Goal: Task Accomplishment & Management: Use online tool/utility

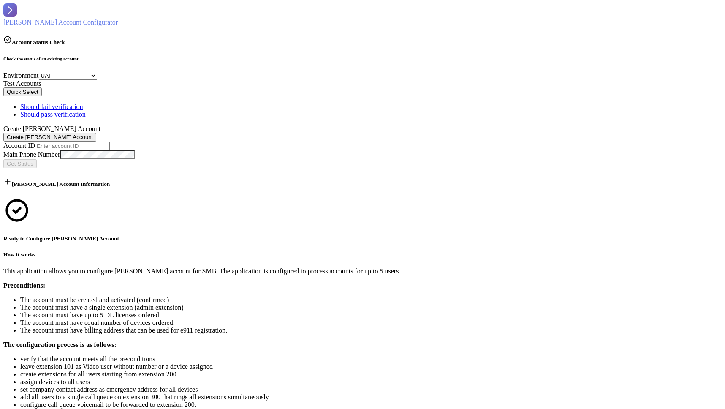
select select "uat"
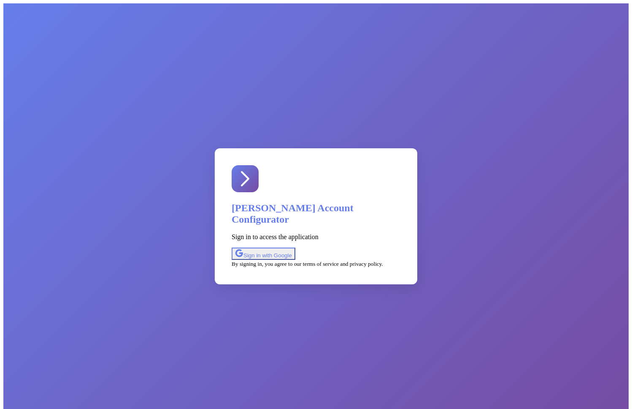
click at [292, 249] on div "Sign in with Google" at bounding box center [263, 254] width 57 height 10
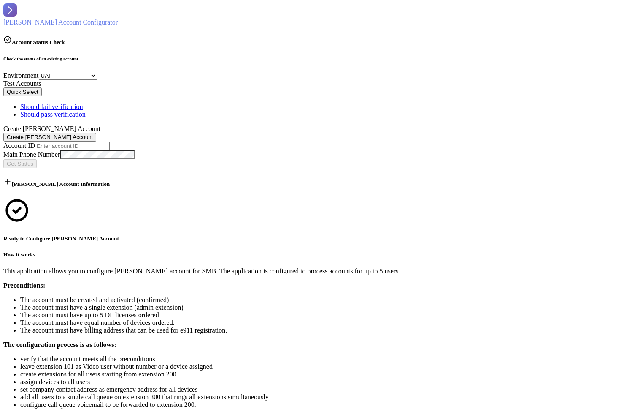
select select "uat"
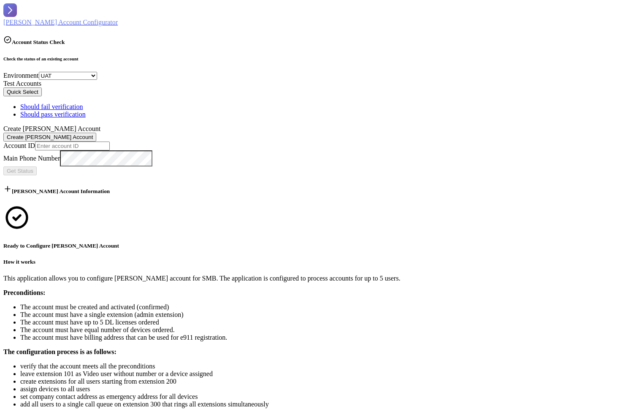
click at [289, 175] on div "Check the status of an existing account Environment Select Environment SV7 UAT …" at bounding box center [314, 115] width 622 height 119
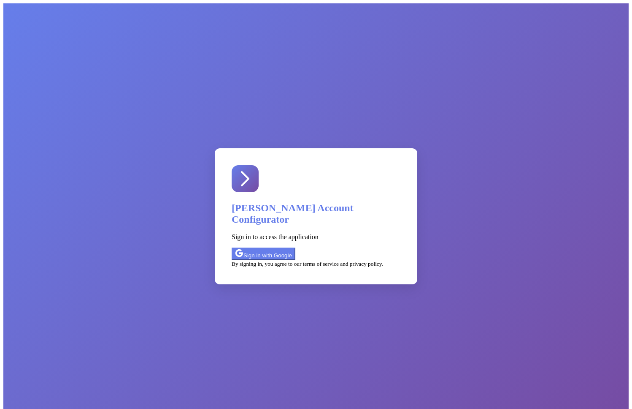
click at [292, 249] on div "Sign in with Google" at bounding box center [263, 254] width 57 height 10
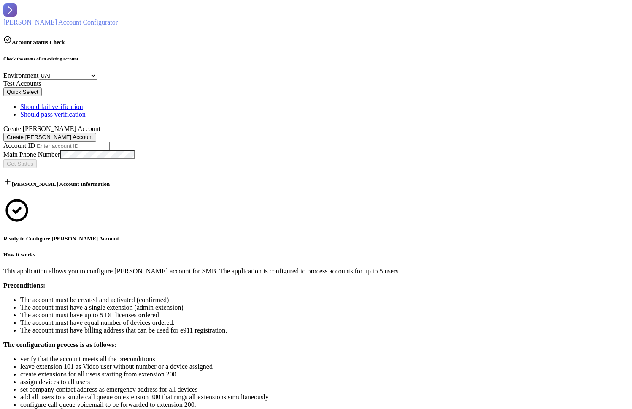
select select "uat"
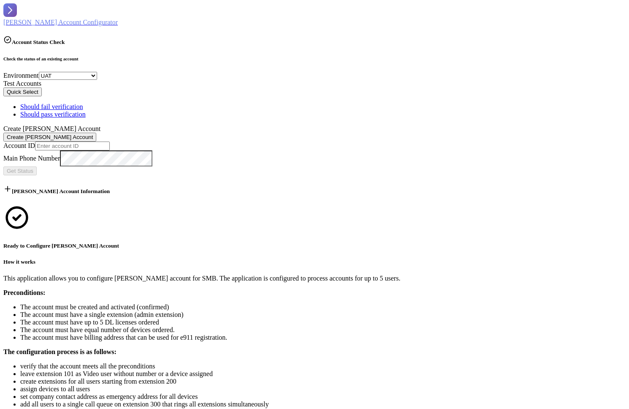
click at [42, 96] on button "Quick Select" at bounding box center [22, 91] width 38 height 9
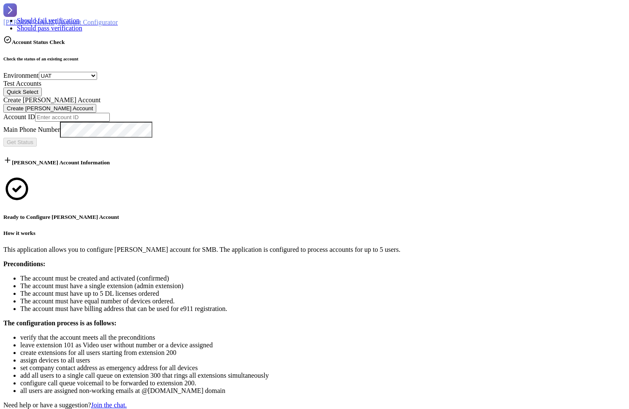
click at [82, 24] on div "Should fail verification" at bounding box center [49, 21] width 65 height 8
click at [33, 139] on span "Get Status" at bounding box center [20, 142] width 27 height 6
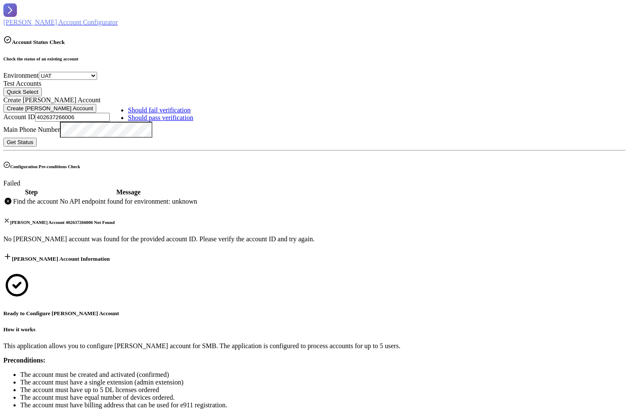
click at [465, 371] on li "The account must be created and activated (confirmed)" at bounding box center [322, 375] width 605 height 8
drag, startPoint x: 76, startPoint y: 132, endPoint x: -33, endPoint y: 132, distance: 109.7
click at [0, 132] on html "REX Account Configurator Account Status Check Check the status of an existing a…" at bounding box center [314, 256] width 629 height 512
paste input "3445513004"
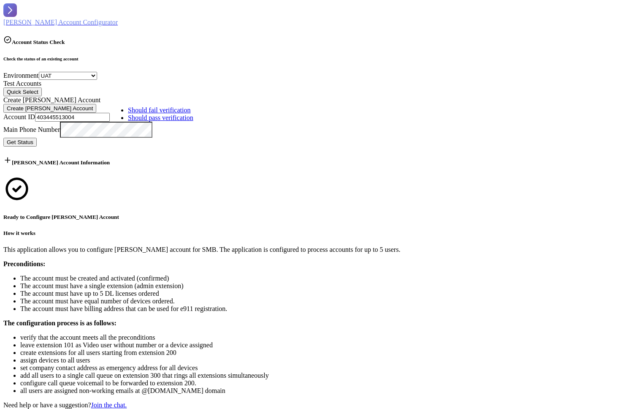
click at [33, 139] on span "Get Status" at bounding box center [20, 142] width 27 height 6
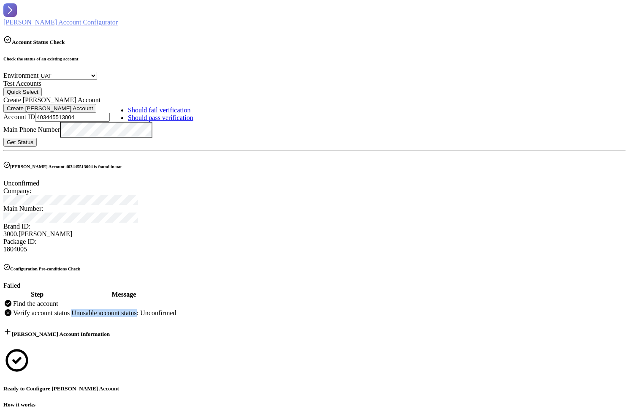
drag, startPoint x: 134, startPoint y: 319, endPoint x: 210, endPoint y: 315, distance: 76.5
click at [176, 315] on td "Unusable account status: Unconfirmed" at bounding box center [124, 313] width 106 height 8
copy td "Unusable account status"
click at [33, 139] on span "Get Status" at bounding box center [20, 142] width 27 height 6
click at [42, 96] on button "Quick Select" at bounding box center [22, 91] width 38 height 9
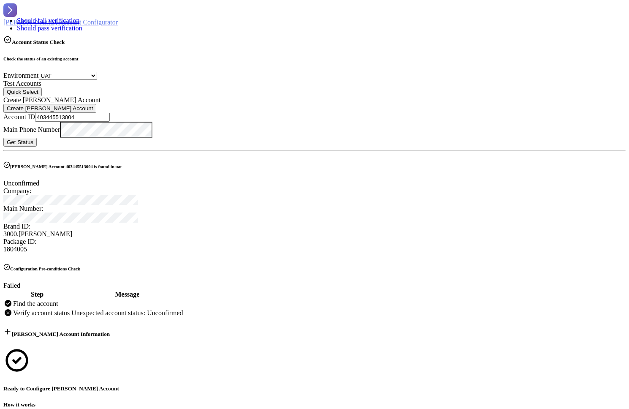
click at [82, 32] on div "Should pass verification" at bounding box center [49, 28] width 65 height 8
type input "402637274006"
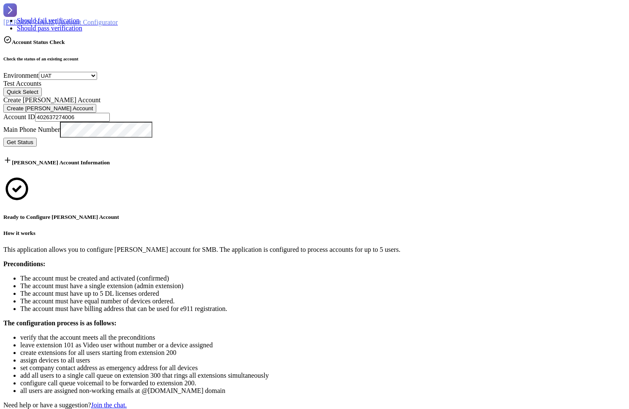
click at [33, 139] on span "Get Status" at bounding box center [20, 142] width 27 height 6
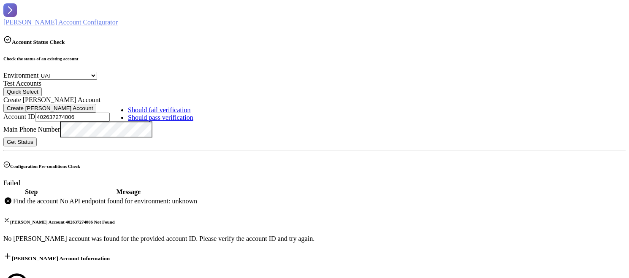
click at [33, 139] on span "Get Status" at bounding box center [20, 142] width 27 height 6
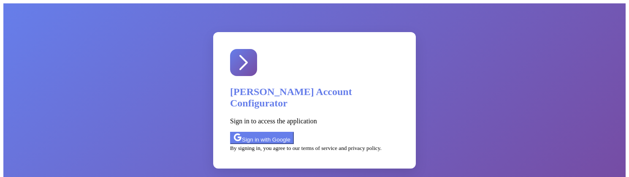
click at [290, 133] on div "Sign in with Google" at bounding box center [261, 138] width 57 height 10
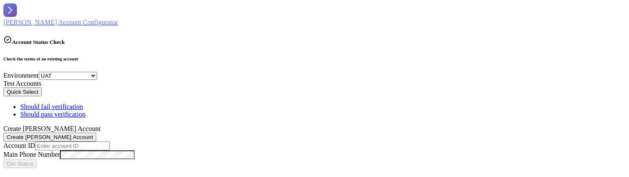
select select "uat"
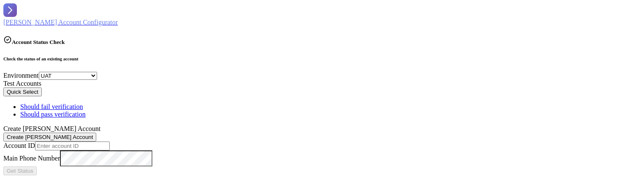
click at [42, 96] on button "Quick Select" at bounding box center [22, 91] width 38 height 9
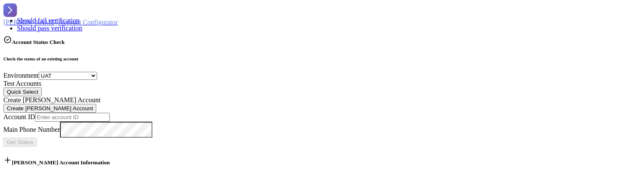
click at [82, 24] on div "Should fail verification" at bounding box center [49, 21] width 65 height 8
type input "402637266006"
click at [33, 139] on span "Get Status" at bounding box center [20, 142] width 27 height 6
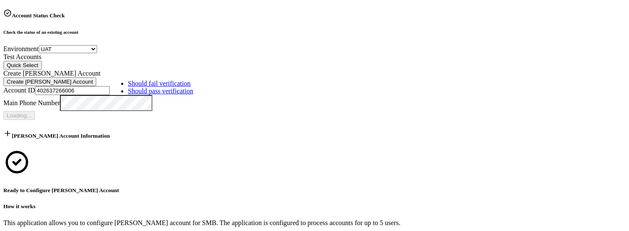
scroll to position [36, 0]
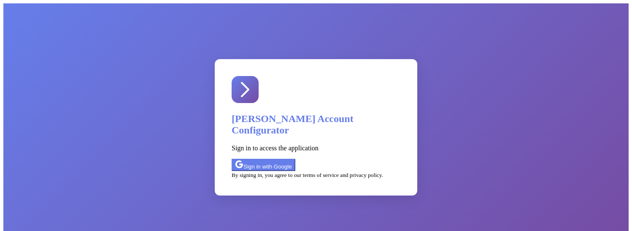
click at [292, 160] on div "Sign in with Google" at bounding box center [263, 165] width 57 height 10
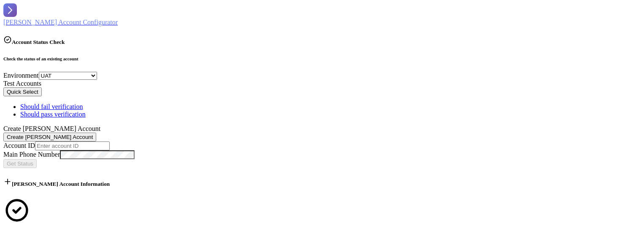
select select "uat"
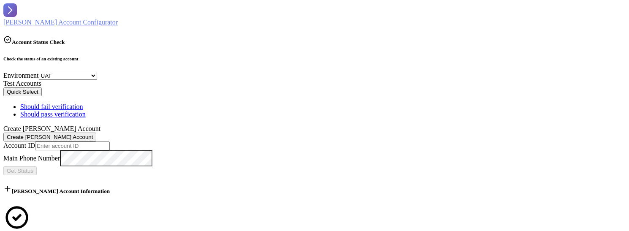
click at [42, 96] on button "Quick Select" at bounding box center [22, 91] width 38 height 9
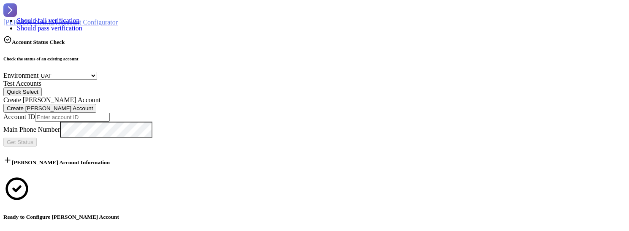
click at [82, 24] on div "Should fail verification" at bounding box center [49, 21] width 65 height 8
type input "402637266006"
click at [33, 139] on span "Get Status" at bounding box center [20, 142] width 27 height 6
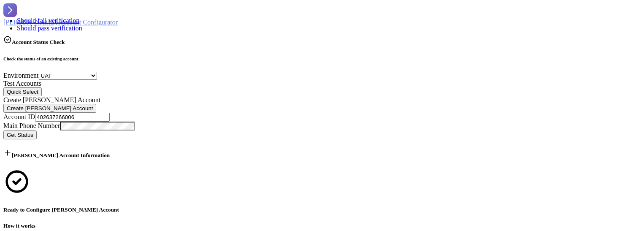
select select "uat"
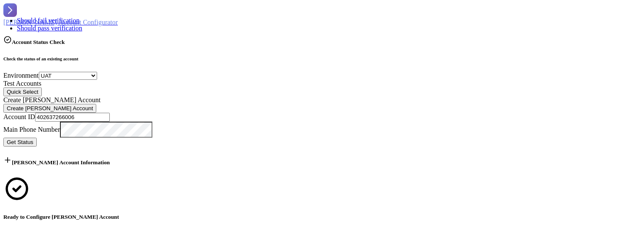
click at [33, 139] on span "Get Status" at bounding box center [20, 142] width 27 height 6
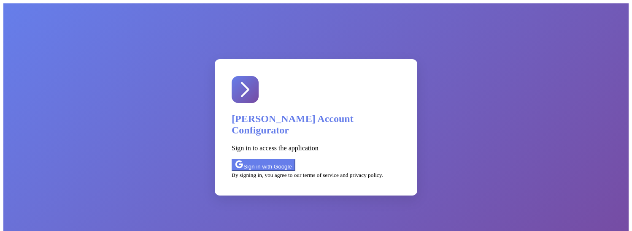
click at [292, 160] on div "Sign in with Google" at bounding box center [263, 165] width 57 height 10
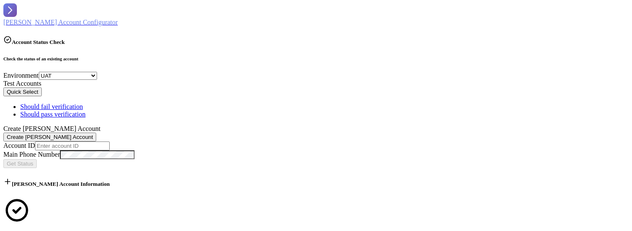
select select "uat"
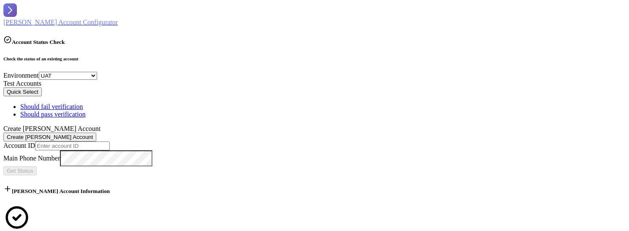
click at [42, 96] on button "Quick Select" at bounding box center [22, 91] width 38 height 9
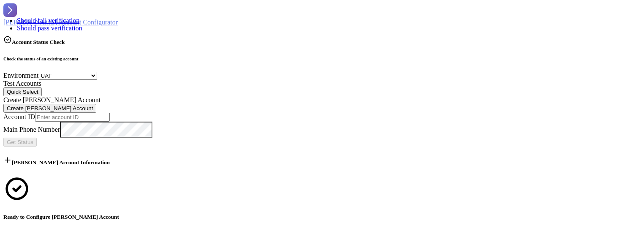
click at [82, 24] on div "Should fail verification" at bounding box center [49, 21] width 65 height 8
type input "402637266006"
click at [33, 139] on span "Get Status" at bounding box center [20, 142] width 27 height 6
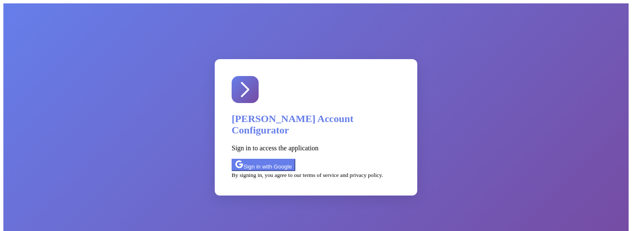
click at [292, 160] on div "Sign in with Google" at bounding box center [263, 165] width 57 height 10
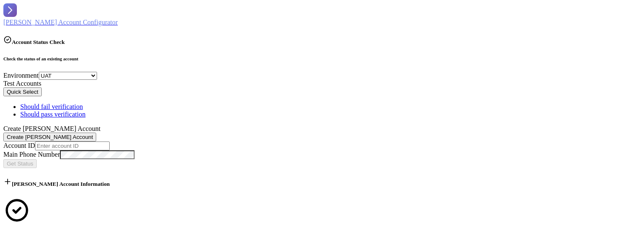
select select "uat"
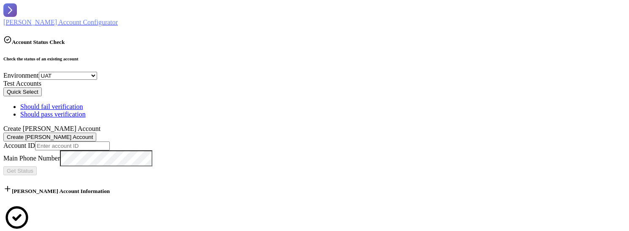
click at [42, 96] on button "Quick Select" at bounding box center [22, 91] width 38 height 9
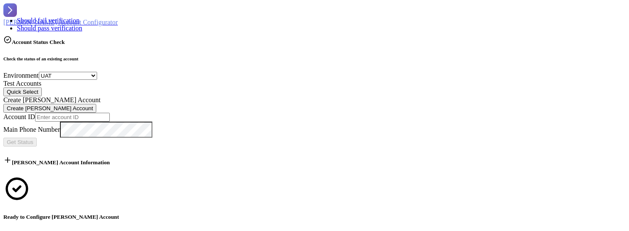
click at [82, 24] on div "Should fail verification" at bounding box center [49, 21] width 65 height 8
click at [33, 139] on span "Get Status" at bounding box center [20, 142] width 27 height 6
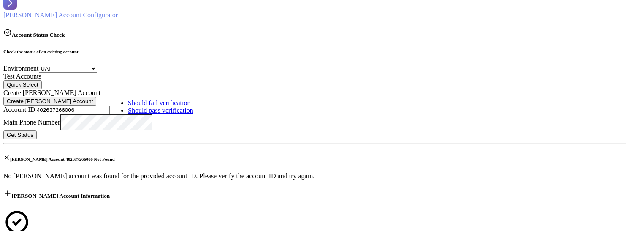
scroll to position [20, 0]
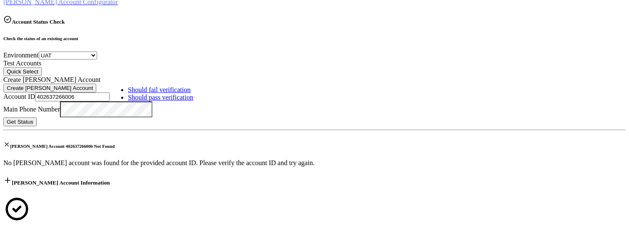
drag, startPoint x: 79, startPoint y: 111, endPoint x: -42, endPoint y: 111, distance: 120.7
click at [0, 111] on html "REX Account Configurator Account Status Check Check the status of an existing a…" at bounding box center [314, 208] width 629 height 456
paste input "3445513004"
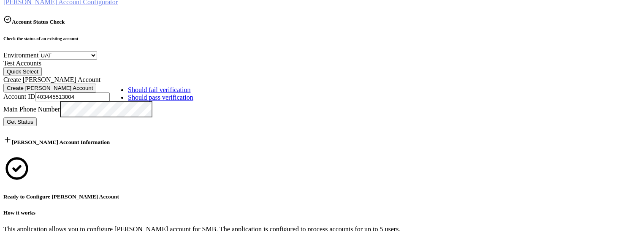
click at [33, 119] on span "Get Status" at bounding box center [20, 122] width 27 height 6
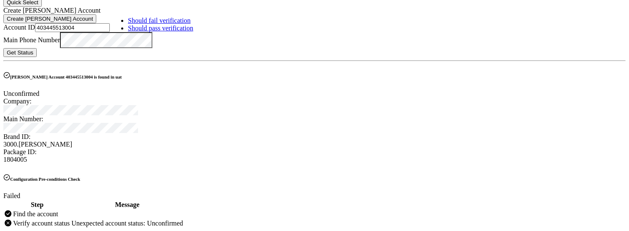
scroll to position [0, 0]
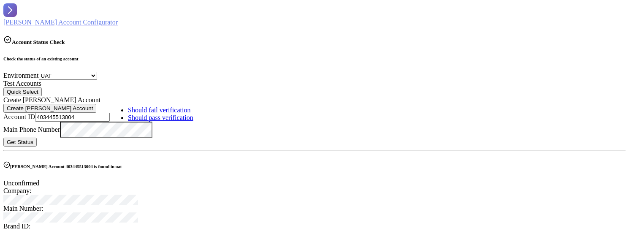
click at [71, 122] on input "403445513004" at bounding box center [72, 117] width 75 height 9
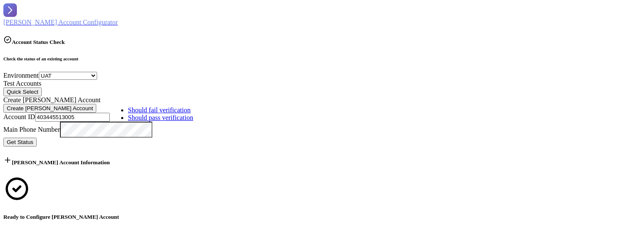
click at [33, 139] on span "Get Status" at bounding box center [20, 142] width 27 height 6
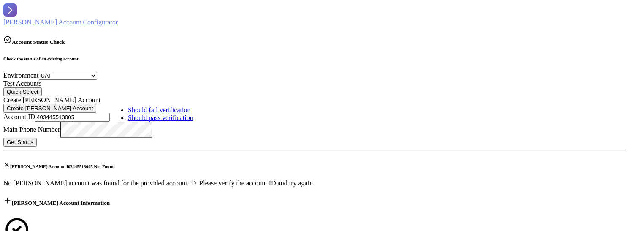
click at [76, 122] on input "403445513005" at bounding box center [72, 117] width 75 height 9
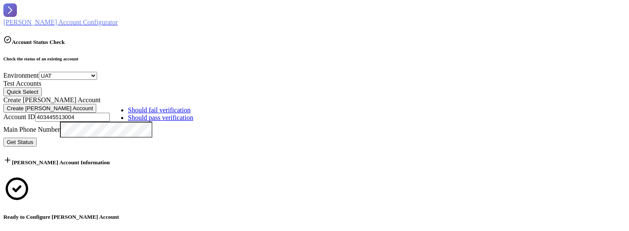
type input "403445513004"
click at [37, 138] on button "Get Status" at bounding box center [19, 142] width 33 height 9
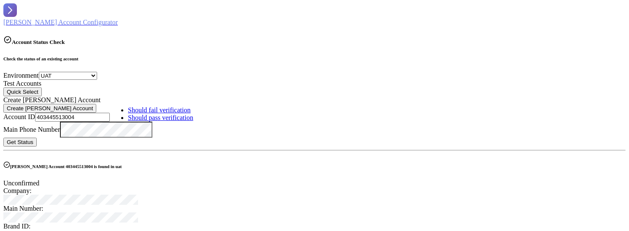
drag, startPoint x: 102, startPoint y: 131, endPoint x: -1, endPoint y: 133, distance: 103.0
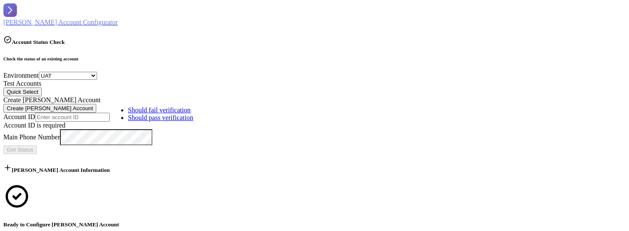
click at [68, 154] on div "Check the status of an existing account Environment Select Environment SV7 UAT …" at bounding box center [314, 105] width 622 height 98
click at [96, 122] on input "text" at bounding box center [72, 117] width 75 height 9
click at [54, 122] on input "text" at bounding box center [72, 117] width 75 height 9
paste input "403445513004"
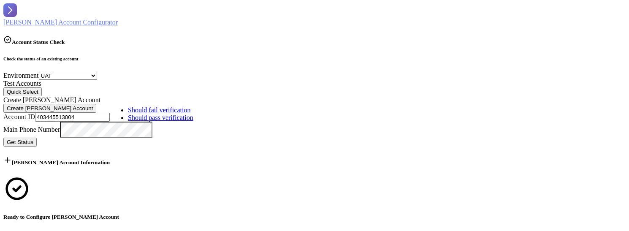
type input "403445513004"
click at [33, 139] on span "Get Status" at bounding box center [20, 142] width 27 height 6
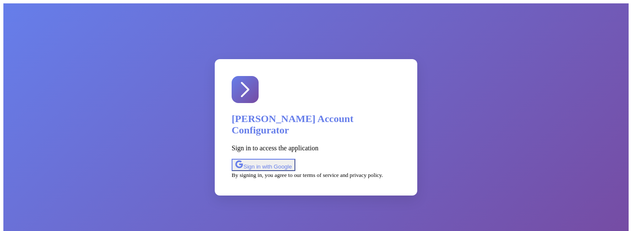
click at [292, 160] on div "Sign in with Google" at bounding box center [263, 165] width 57 height 10
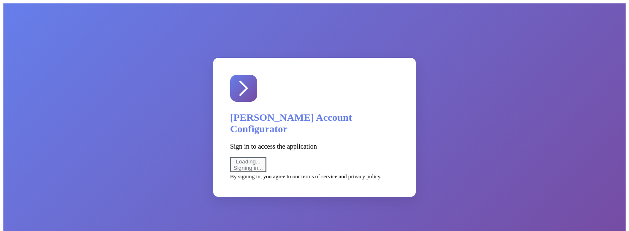
select select "uat"
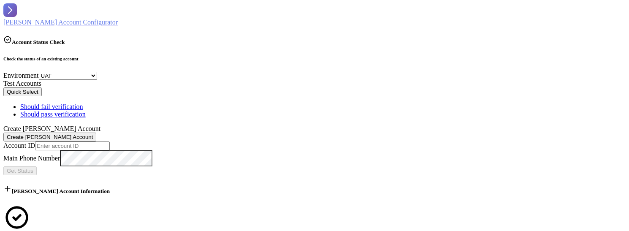
click at [62, 141] on input "text" at bounding box center [72, 145] width 75 height 9
paste input "403445513004"
click at [33, 168] on span "Get Status" at bounding box center [20, 171] width 27 height 6
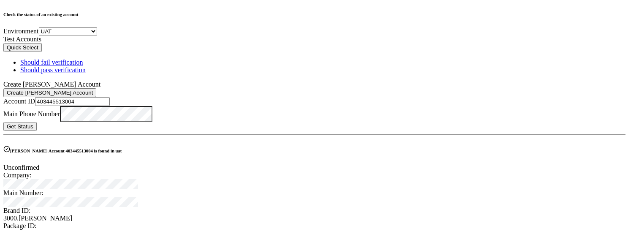
scroll to position [51, 0]
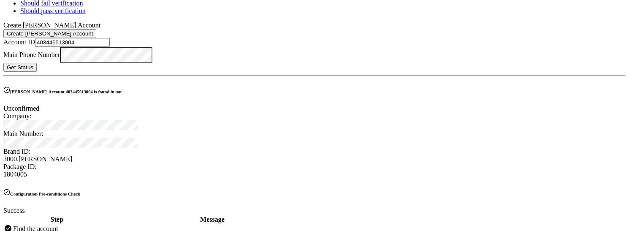
scroll to position [104, 0]
click at [33, 64] on span "Get Status" at bounding box center [20, 67] width 27 height 6
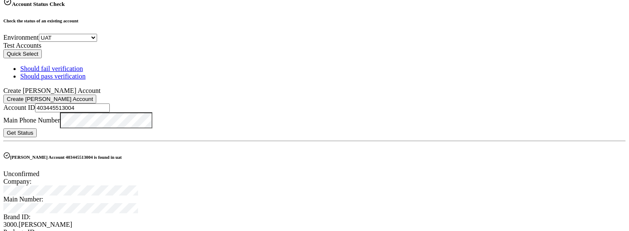
scroll to position [0, 0]
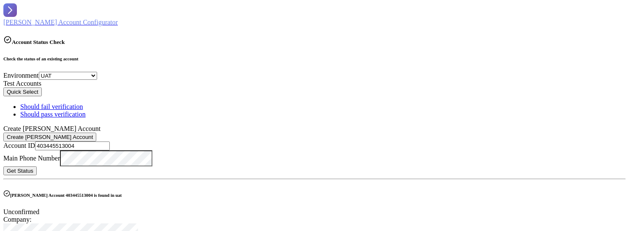
drag, startPoint x: 76, startPoint y: 135, endPoint x: -13, endPoint y: 131, distance: 89.1
paste input "6195"
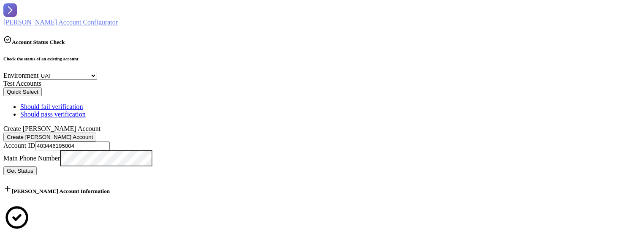
type input "403446195004"
click at [33, 168] on span "Get Status" at bounding box center [20, 171] width 27 height 6
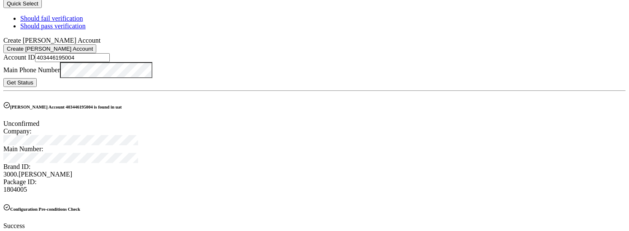
scroll to position [32, 0]
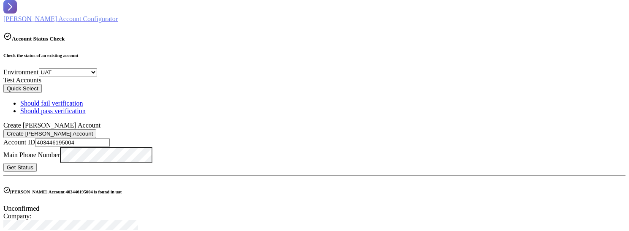
scroll to position [0, 0]
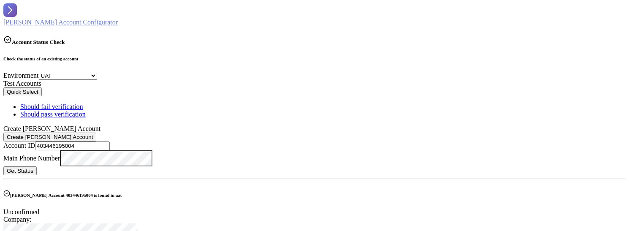
click at [33, 168] on span "Get Status" at bounding box center [20, 171] width 27 height 6
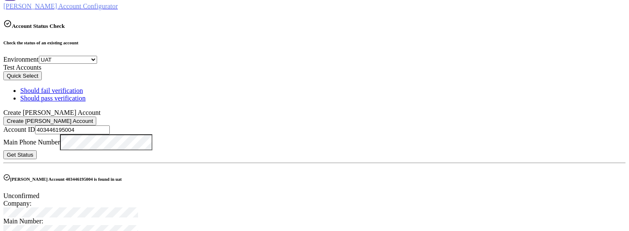
scroll to position [12, 0]
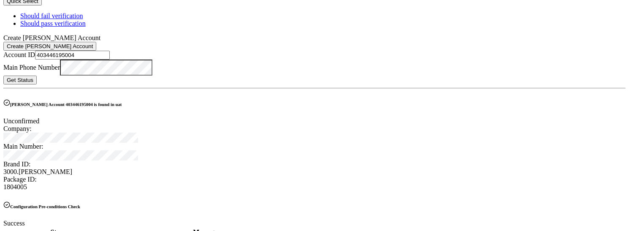
scroll to position [24, 0]
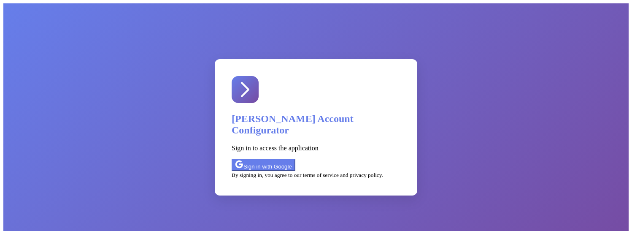
click at [292, 160] on div "Sign in with Google" at bounding box center [263, 165] width 57 height 10
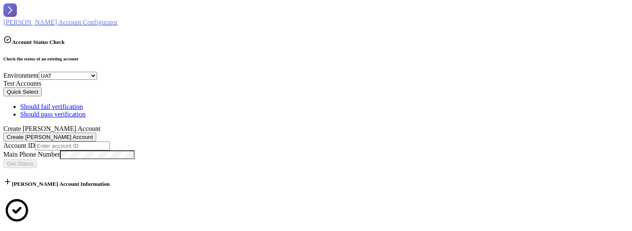
select select "uat"
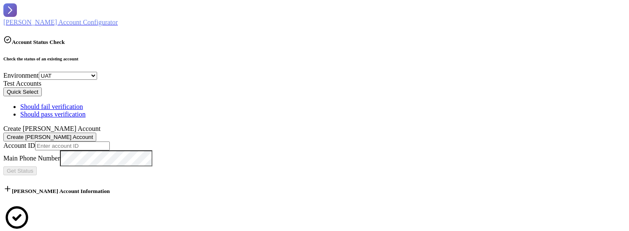
click at [42, 96] on button "Quick Select" at bounding box center [22, 91] width 38 height 9
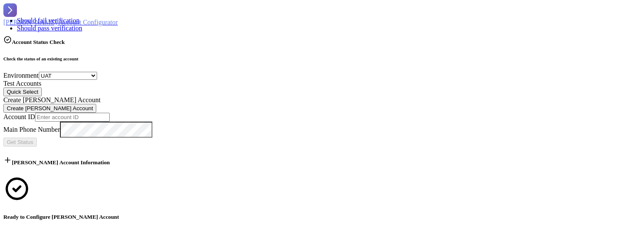
click at [82, 24] on div "Should fail verification" at bounding box center [49, 21] width 65 height 8
click at [33, 139] on span "Get Status" at bounding box center [20, 142] width 27 height 6
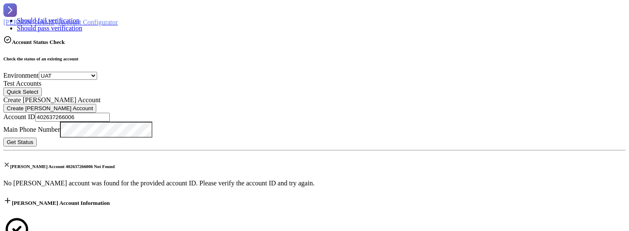
drag, startPoint x: 64, startPoint y: 133, endPoint x: -33, endPoint y: 126, distance: 97.7
click at [0, 126] on html "[PERSON_NAME] Account Configurator Account Status Check Check the status of an …" at bounding box center [314, 228] width 629 height 456
paste input "3446195004"
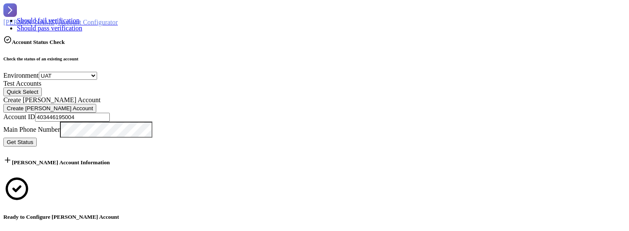
type input "403446195004"
click at [33, 139] on span "Get Status" at bounding box center [20, 142] width 27 height 6
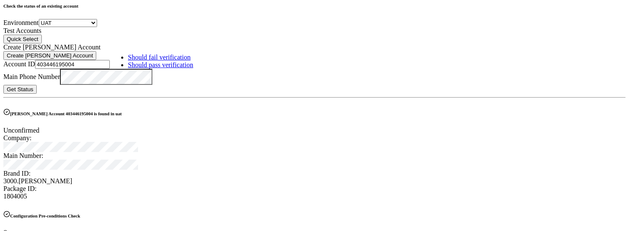
scroll to position [48, 0]
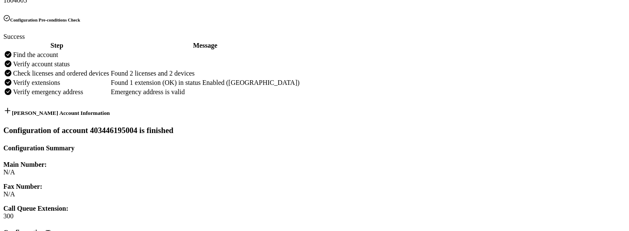
scroll to position [0, 0]
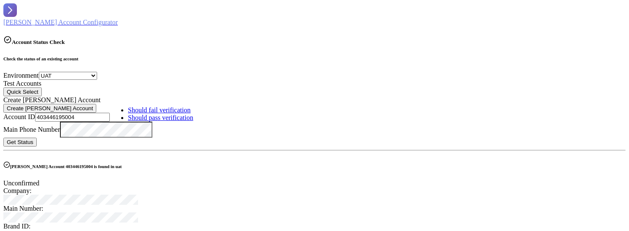
click at [42, 96] on button "Quick Select" at bounding box center [22, 91] width 38 height 9
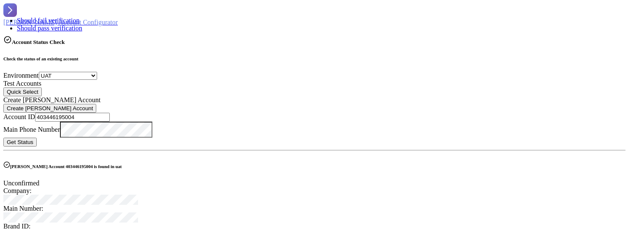
click at [42, 96] on button "Quick Select" at bounding box center [22, 91] width 38 height 9
click at [192, 66] on div "Check the status of an existing account Environment Select Environment SV7 UAT …" at bounding box center [314, 201] width 622 height 290
click at [46, 122] on input "403446195004" at bounding box center [72, 117] width 75 height 9
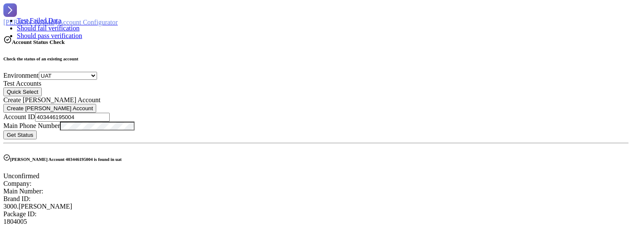
select select "uat"
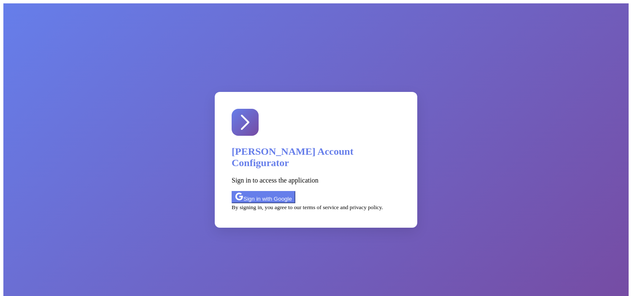
click at [292, 192] on div "Sign in with Google" at bounding box center [263, 197] width 57 height 10
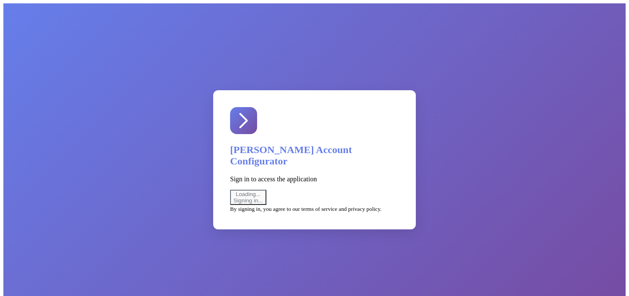
select select "uat"
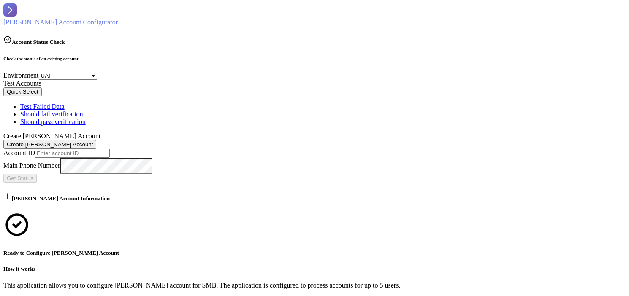
click at [42, 96] on button "Quick Select" at bounding box center [22, 91] width 38 height 9
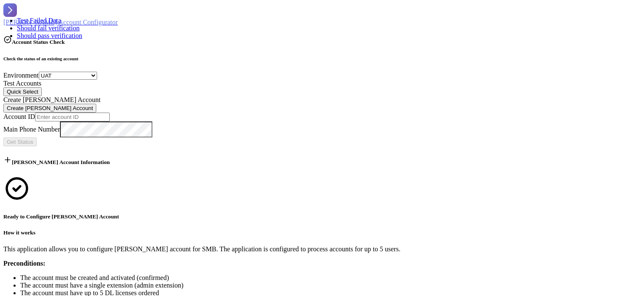
click at [82, 24] on div "Test Failed Data" at bounding box center [49, 21] width 65 height 8
type input "403446195004"
drag, startPoint x: 247, startPoint y: 137, endPoint x: 239, endPoint y: 138, distance: 8.1
click at [33, 139] on span "Get Status" at bounding box center [20, 142] width 27 height 6
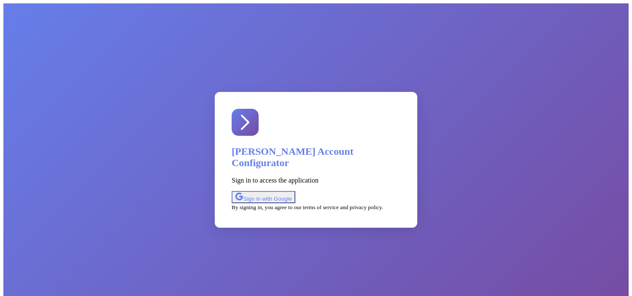
click at [292, 192] on div "Sign in with Google" at bounding box center [263, 197] width 57 height 10
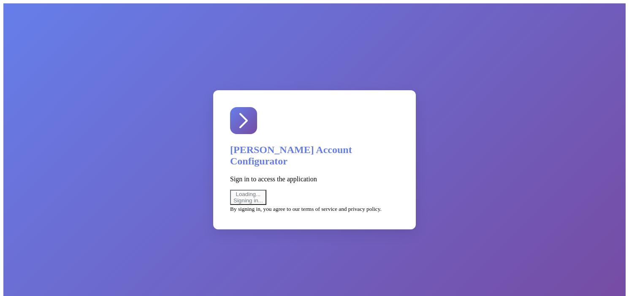
select select "uat"
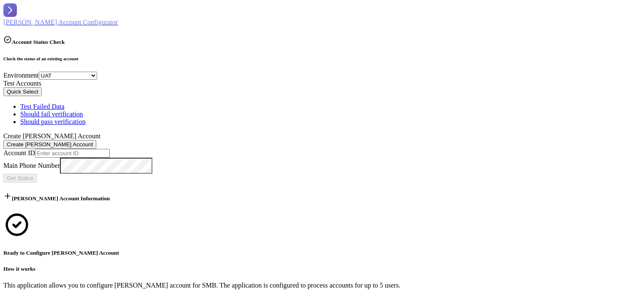
click at [42, 95] on button "Quick Select" at bounding box center [22, 91] width 38 height 9
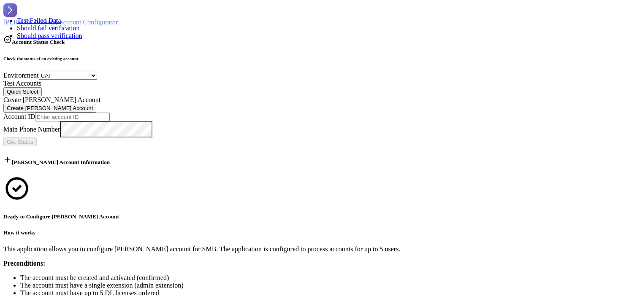
click at [82, 24] on div "Test Failed Data" at bounding box center [49, 21] width 65 height 8
type input "403446195004"
drag, startPoint x: 260, startPoint y: 132, endPoint x: 245, endPoint y: 135, distance: 15.6
click at [33, 139] on span "Get Status" at bounding box center [20, 142] width 27 height 6
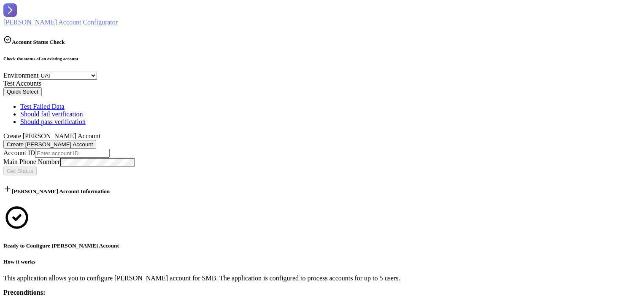
select select "uat"
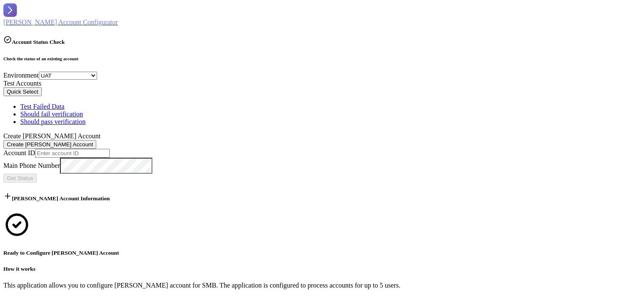
click at [42, 95] on button "Quick Select" at bounding box center [22, 91] width 38 height 9
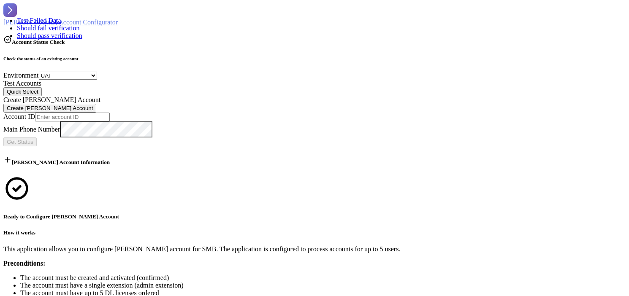
click at [82, 24] on div "Test Failed Data" at bounding box center [49, 21] width 65 height 8
type input "403446195004"
click at [33, 139] on span "Get Status" at bounding box center [20, 142] width 27 height 6
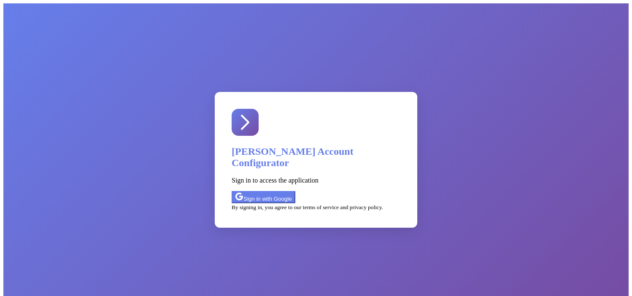
click at [292, 192] on div "Sign in with Google" at bounding box center [263, 197] width 57 height 10
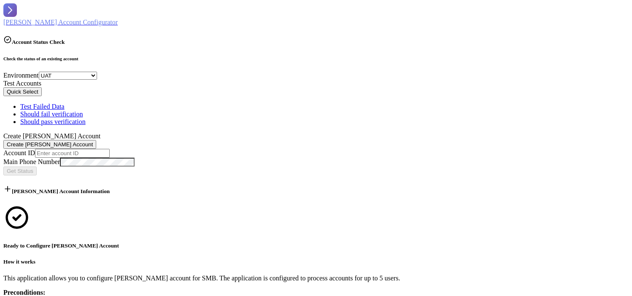
select select "uat"
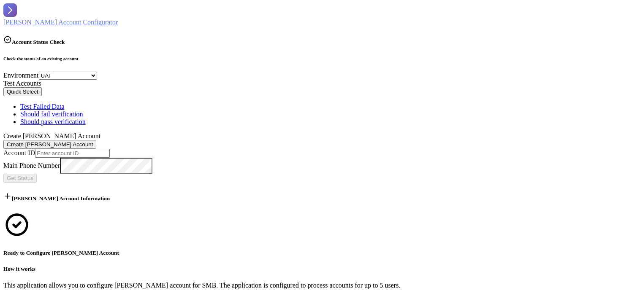
click at [42, 96] on button "Quick Select" at bounding box center [22, 91] width 38 height 9
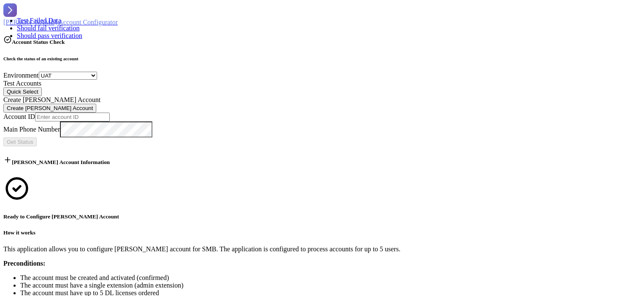
click at [82, 24] on div "Test Failed Data" at bounding box center [49, 21] width 65 height 8
type input "403446195004"
click at [33, 139] on span "Get Status" at bounding box center [20, 142] width 27 height 6
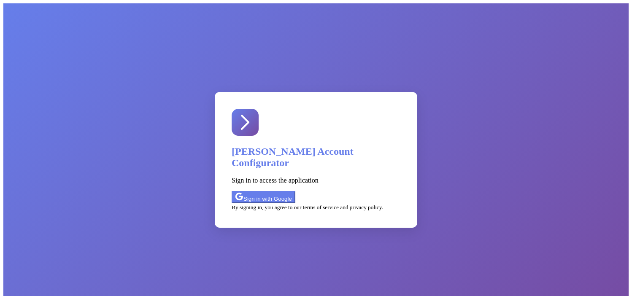
click at [292, 192] on div "Sign in with Google" at bounding box center [263, 197] width 57 height 10
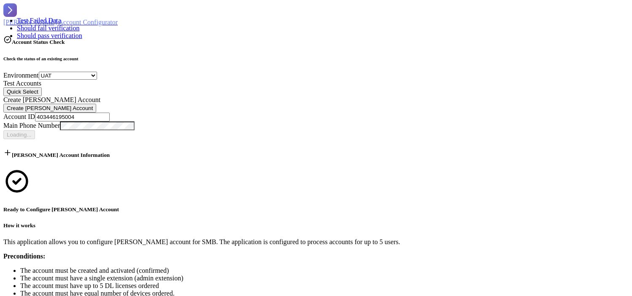
select select "uat"
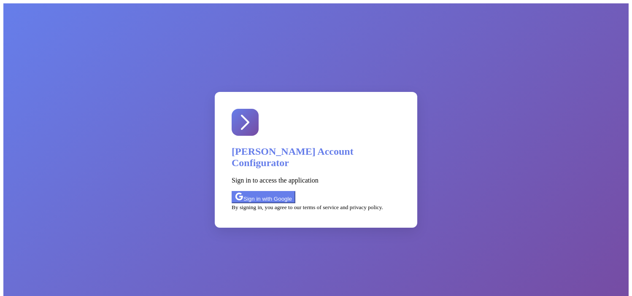
click at [292, 192] on div "Sign in with Google" at bounding box center [263, 197] width 57 height 10
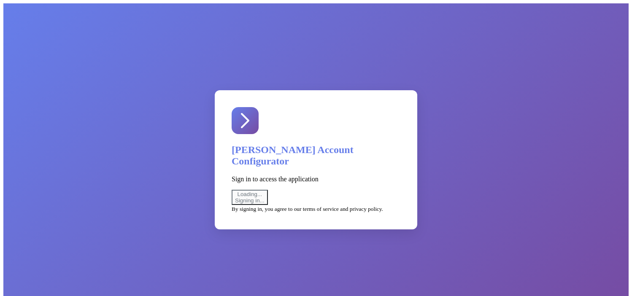
select select "uat"
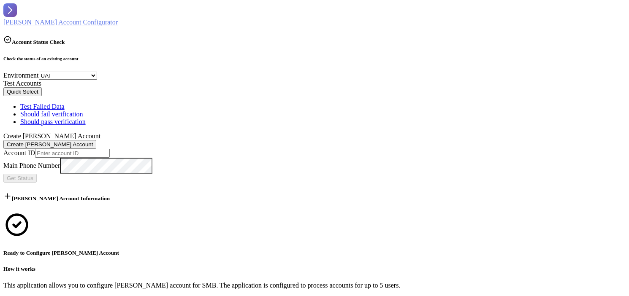
click at [42, 95] on button "Quick Select" at bounding box center [22, 91] width 38 height 9
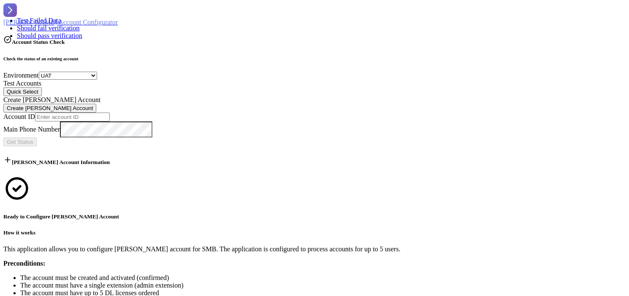
drag, startPoint x: 165, startPoint y: 116, endPoint x: 171, endPoint y: 119, distance: 5.9
click at [82, 24] on div "Test Failed Data" at bounding box center [49, 21] width 65 height 8
type input "403446195004"
click at [33, 139] on span "Get Status" at bounding box center [20, 142] width 27 height 6
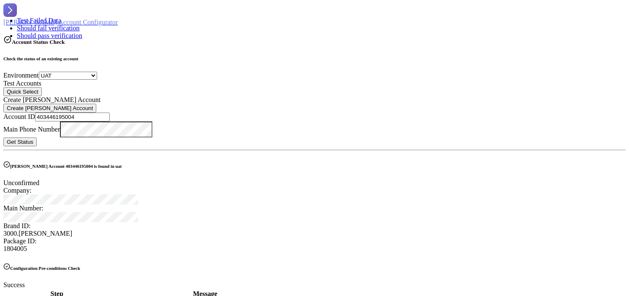
drag, startPoint x: 406, startPoint y: 107, endPoint x: 356, endPoint y: 200, distance: 105.7
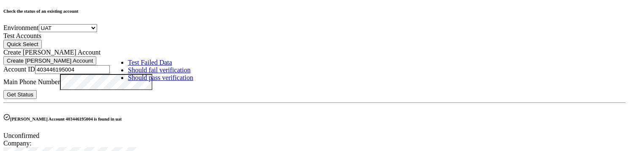
scroll to position [91, 0]
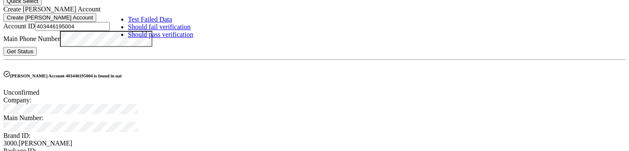
click at [33, 48] on span "Get Status" at bounding box center [20, 51] width 27 height 6
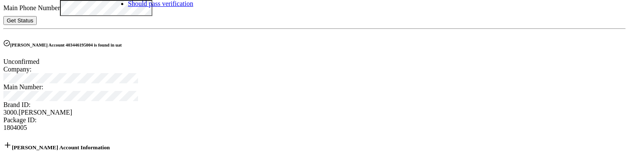
scroll to position [303, 0]
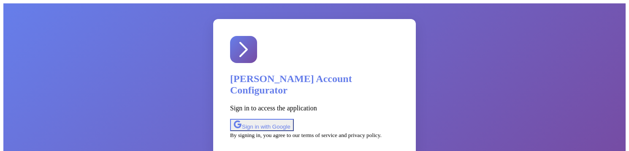
scroll to position [39, 0]
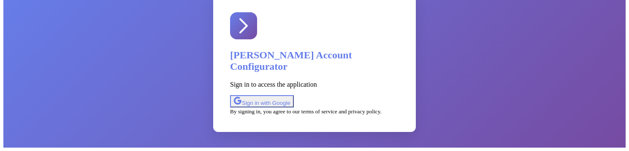
drag, startPoint x: 305, startPoint y: 87, endPoint x: 332, endPoint y: 108, distance: 34.3
click at [290, 96] on div "Sign in with Google" at bounding box center [261, 101] width 57 height 10
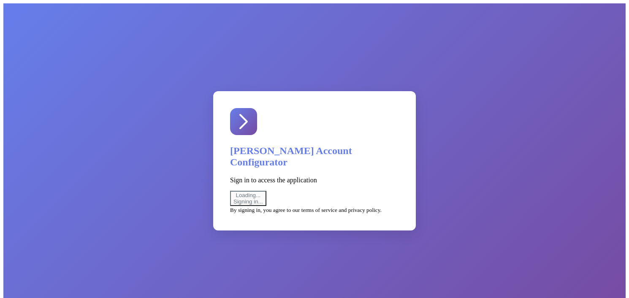
select select "uat"
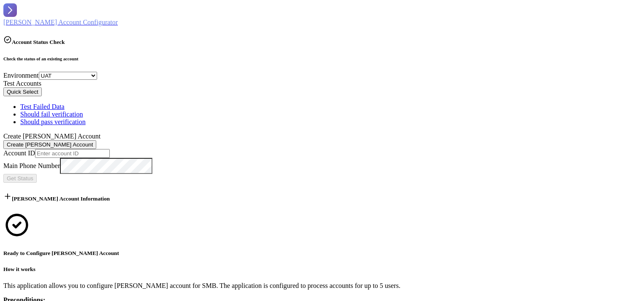
click at [42, 96] on button "Quick Select" at bounding box center [22, 91] width 38 height 9
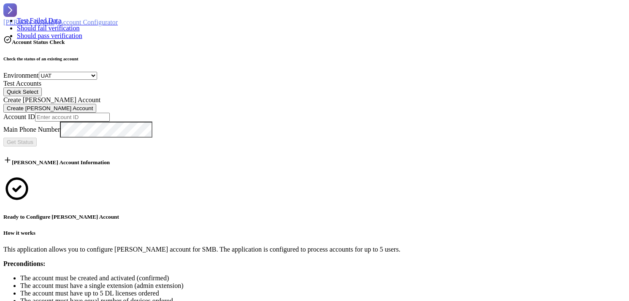
click at [82, 24] on div "Test Failed Data" at bounding box center [49, 21] width 65 height 8
type input "403446195004"
click at [33, 139] on span "Get Status" at bounding box center [20, 142] width 27 height 6
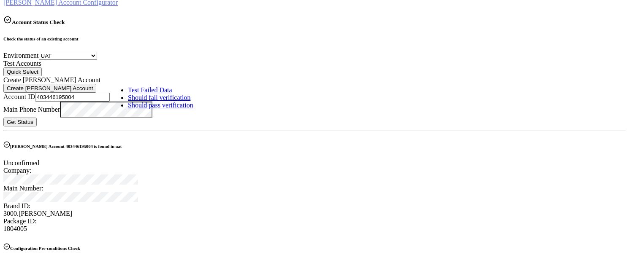
scroll to position [60, 0]
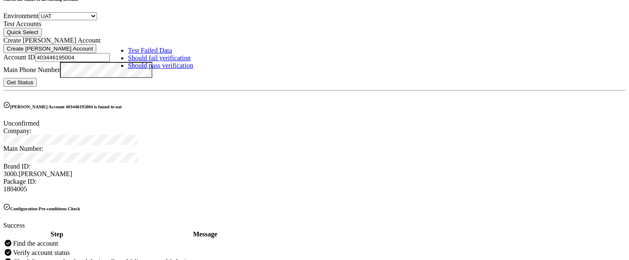
click at [33, 79] on span "Get Status" at bounding box center [20, 82] width 27 height 6
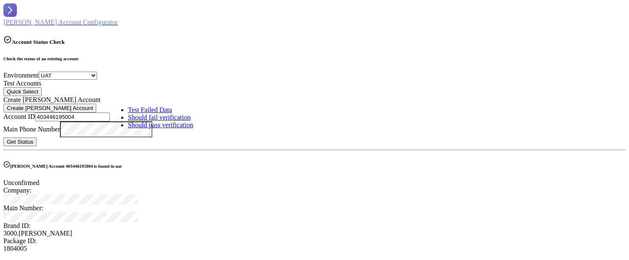
scroll to position [34, 0]
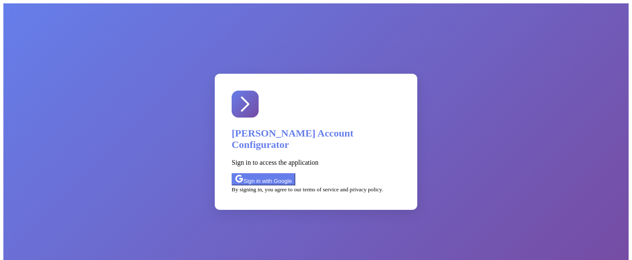
click at [292, 175] on div "Sign in with Google" at bounding box center [263, 180] width 57 height 10
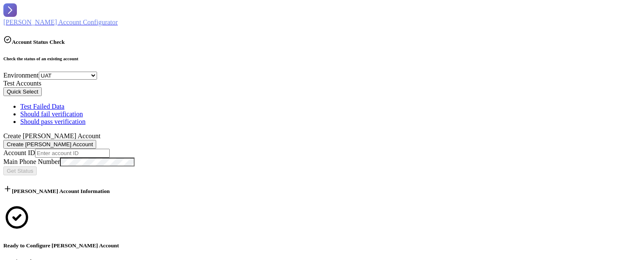
select select "uat"
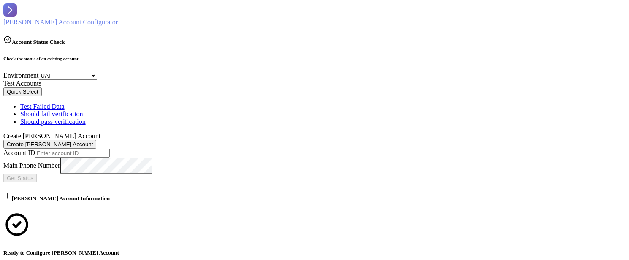
click at [42, 95] on button "Quick Select" at bounding box center [22, 91] width 38 height 9
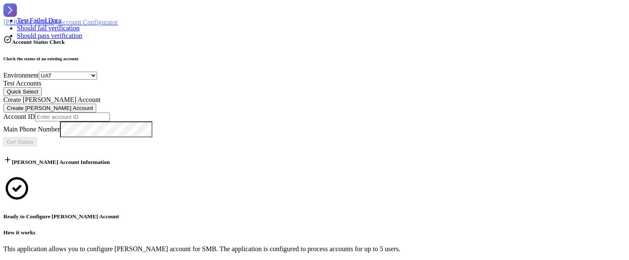
click at [82, 24] on div "Test Failed Data" at bounding box center [49, 21] width 65 height 8
type input "403446195004"
click at [33, 139] on span "Get Status" at bounding box center [20, 142] width 27 height 6
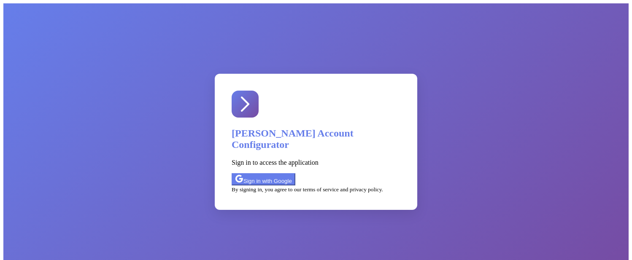
click at [292, 175] on div "Sign in with Google" at bounding box center [263, 180] width 57 height 10
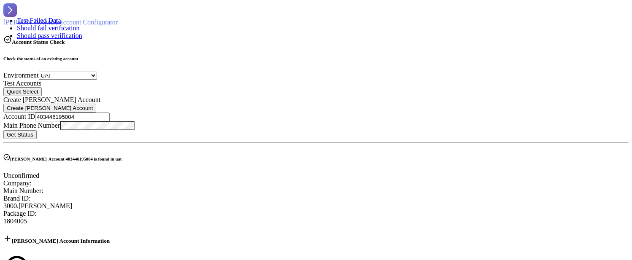
select select "uat"
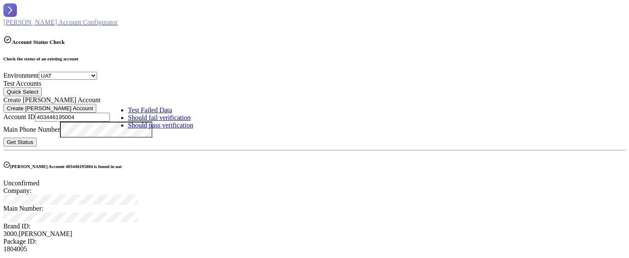
drag, startPoint x: 585, startPoint y: 197, endPoint x: 579, endPoint y: 197, distance: 6.8
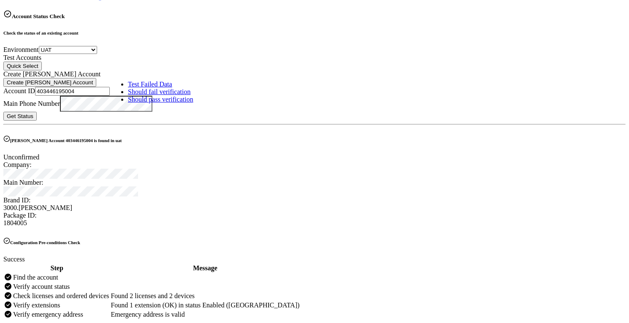
scroll to position [24, 0]
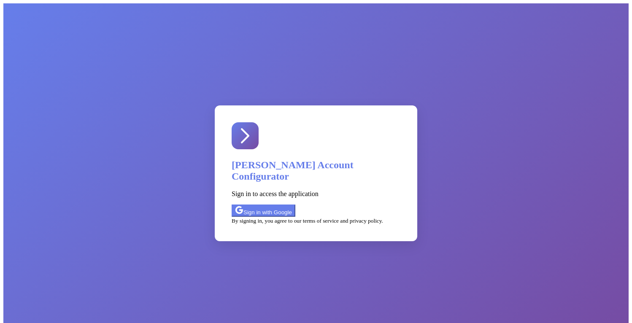
click at [292, 206] on div "Sign in with Google" at bounding box center [263, 211] width 57 height 10
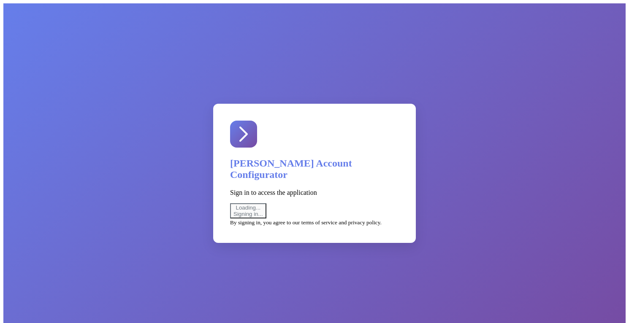
select select "uat"
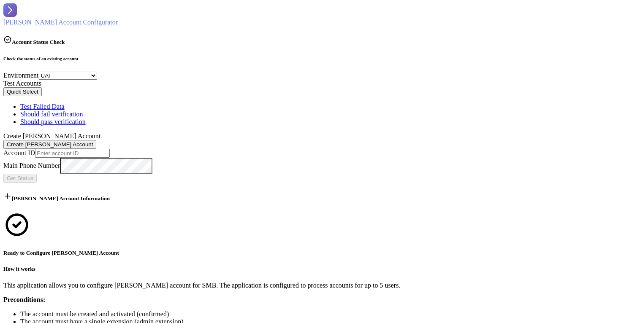
click at [42, 95] on button "Quick Select" at bounding box center [22, 91] width 38 height 9
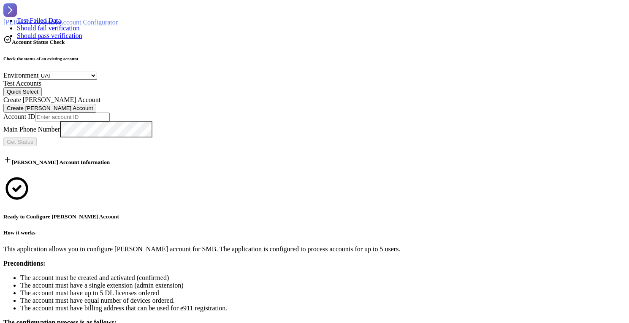
click at [82, 24] on div "Test Failed Data" at bounding box center [49, 21] width 65 height 8
type input "403446195004"
click at [33, 139] on span "Get Status" at bounding box center [20, 142] width 27 height 6
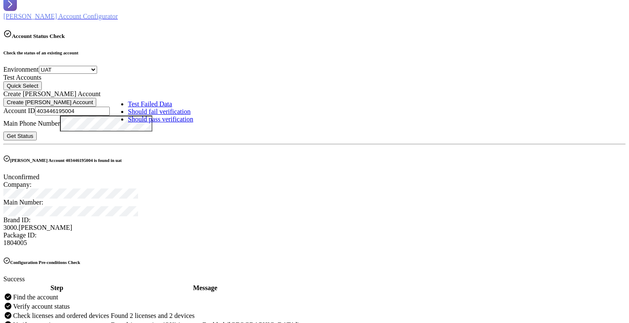
scroll to position [47, 0]
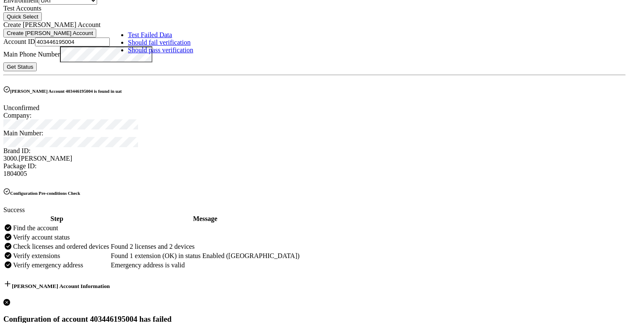
scroll to position [0, 0]
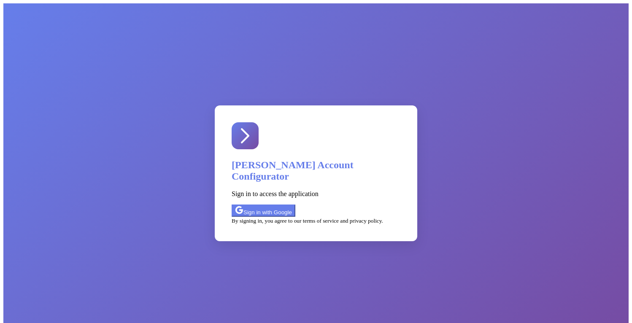
click at [292, 206] on div "Sign in with Google" at bounding box center [263, 211] width 57 height 10
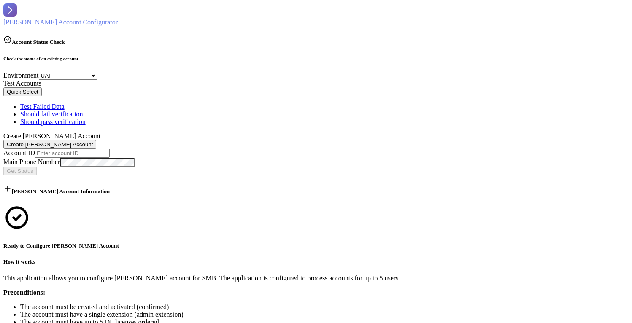
select select "uat"
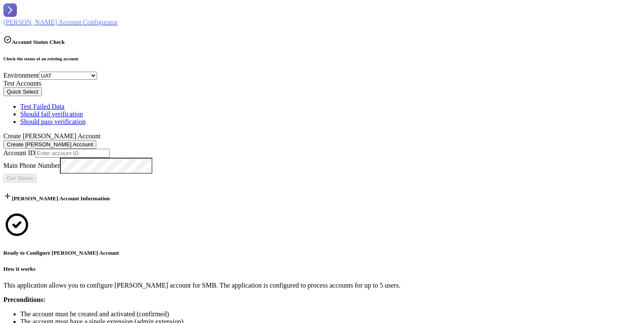
click at [42, 94] on button "Quick Select" at bounding box center [22, 91] width 38 height 9
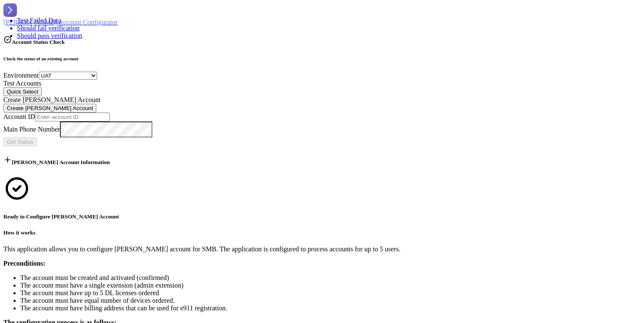
click at [82, 24] on div "Test Failed Data" at bounding box center [49, 21] width 65 height 8
type input "403446195004"
drag, startPoint x: 260, startPoint y: 133, endPoint x: 276, endPoint y: 136, distance: 17.2
click at [33, 139] on span "Get Status" at bounding box center [20, 142] width 27 height 6
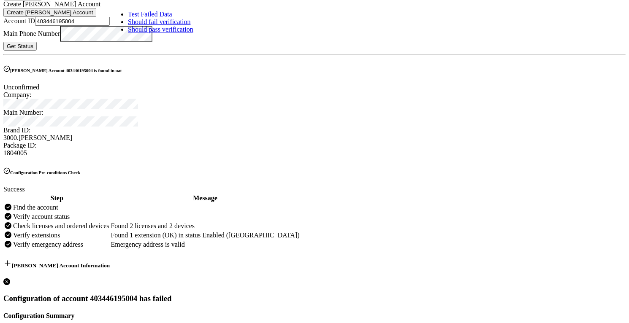
scroll to position [153, 0]
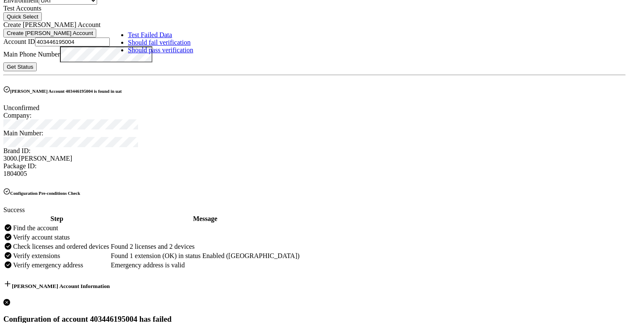
scroll to position [76, 0]
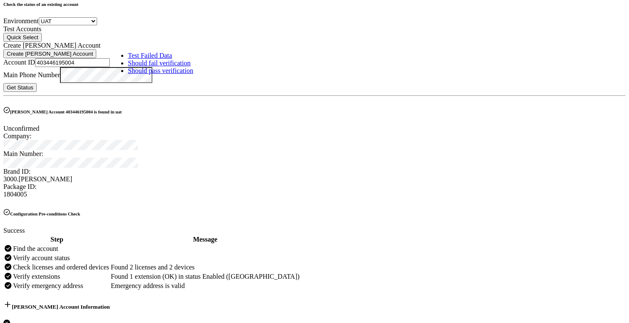
scroll to position [0, 0]
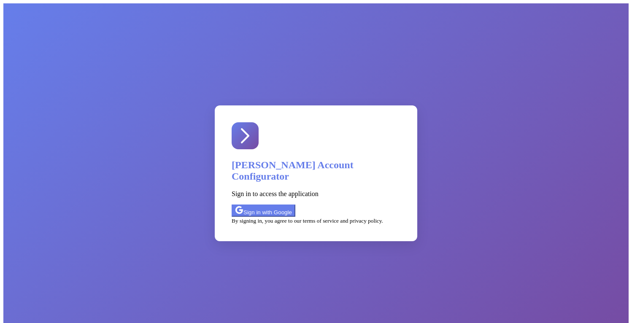
click at [292, 206] on div "Sign in with Google" at bounding box center [263, 211] width 57 height 10
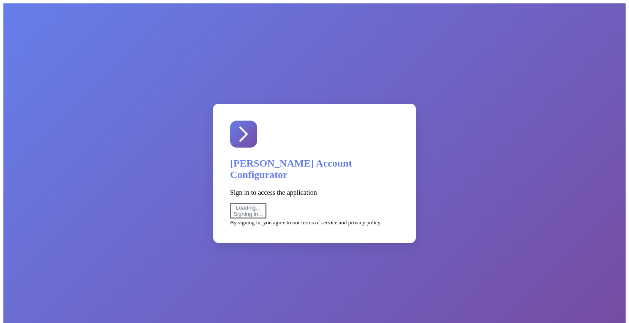
select select "uat"
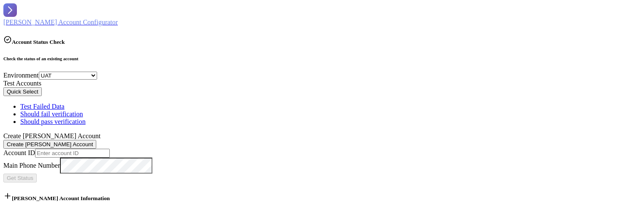
click at [42, 96] on button "Quick Select" at bounding box center [22, 91] width 38 height 9
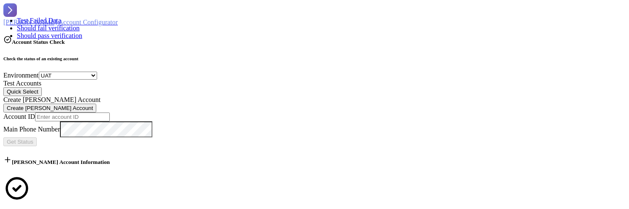
click at [82, 24] on div "Test Failed Data" at bounding box center [49, 21] width 65 height 8
type input "403446195004"
drag, startPoint x: 260, startPoint y: 135, endPoint x: 237, endPoint y: 148, distance: 26.1
click at [33, 139] on span "Get Status" at bounding box center [20, 142] width 27 height 6
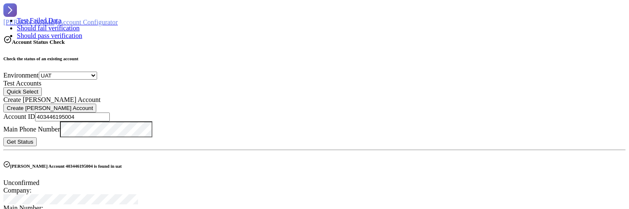
drag, startPoint x: 482, startPoint y: 106, endPoint x: 321, endPoint y: 163, distance: 171.0
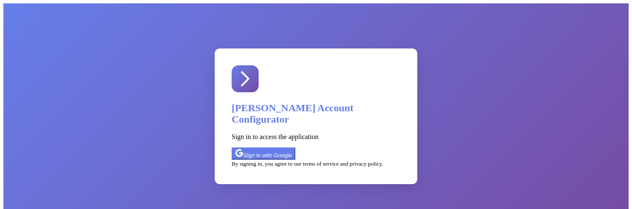
click at [292, 149] on div "Sign in with Google" at bounding box center [263, 154] width 57 height 10
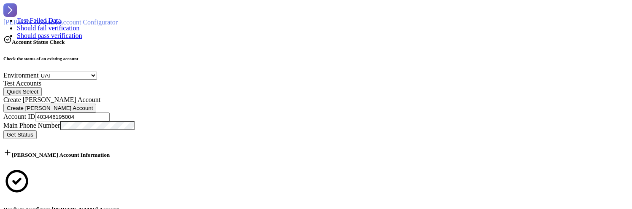
select select "uat"
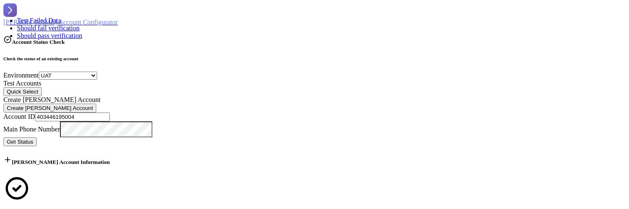
click at [33, 139] on span "Get Status" at bounding box center [20, 142] width 27 height 6
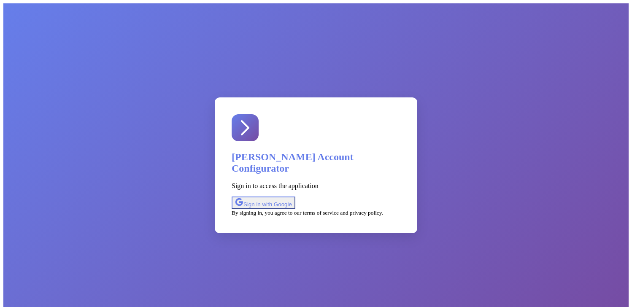
click at [292, 198] on div "Sign in with Google" at bounding box center [263, 203] width 57 height 10
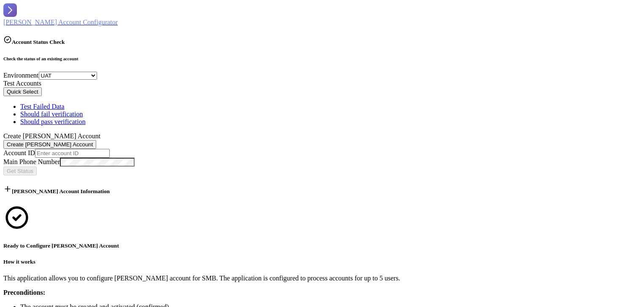
select select "uat"
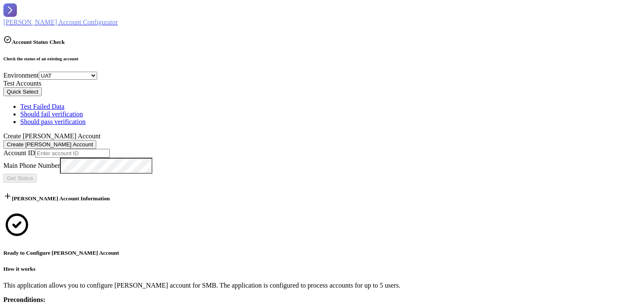
click at [42, 96] on button "Quick Select" at bounding box center [22, 91] width 38 height 9
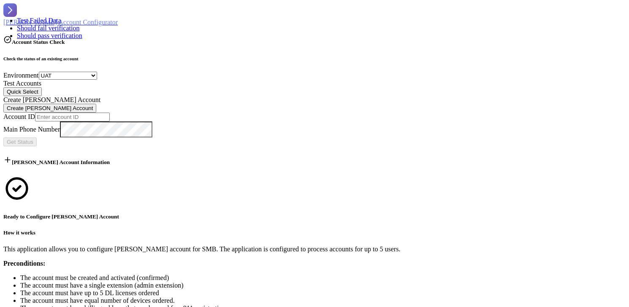
click at [82, 24] on div "Test Failed Data" at bounding box center [49, 21] width 65 height 8
type input "403446195004"
drag, startPoint x: 253, startPoint y: 131, endPoint x: 244, endPoint y: 134, distance: 8.9
click at [33, 139] on span "Get Status" at bounding box center [20, 142] width 27 height 6
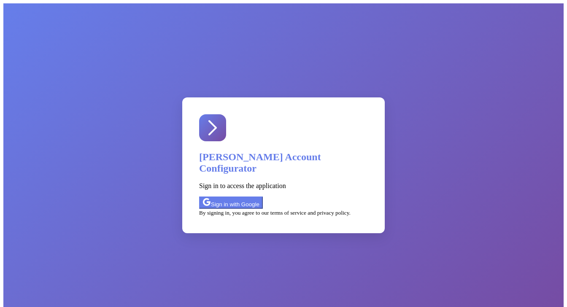
click at [260, 198] on div "Sign in with Google" at bounding box center [231, 203] width 57 height 10
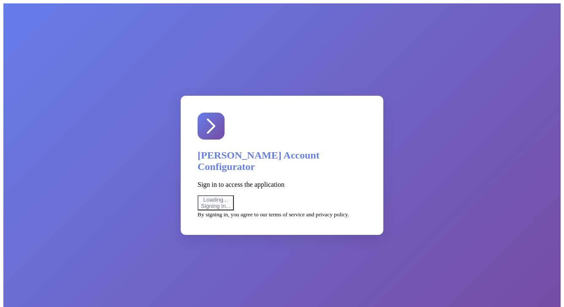
select select "uat"
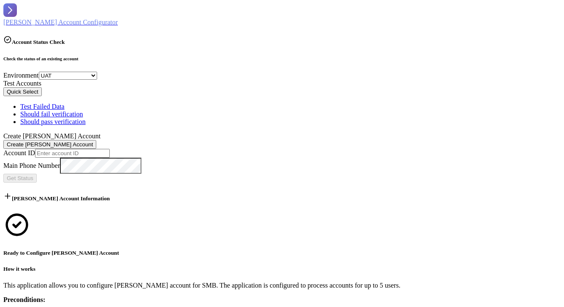
click at [42, 96] on button "Quick Select" at bounding box center [22, 91] width 38 height 9
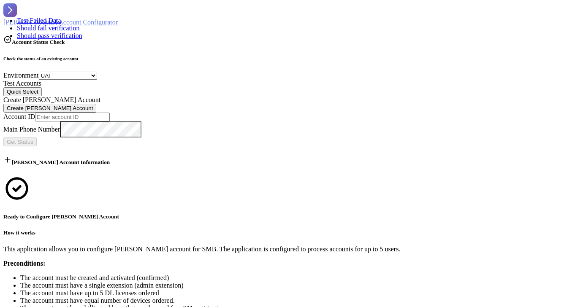
click at [82, 24] on div "Test Failed Data" at bounding box center [49, 21] width 65 height 8
type input "403446195004"
click at [33, 139] on span "Get Status" at bounding box center [20, 142] width 27 height 6
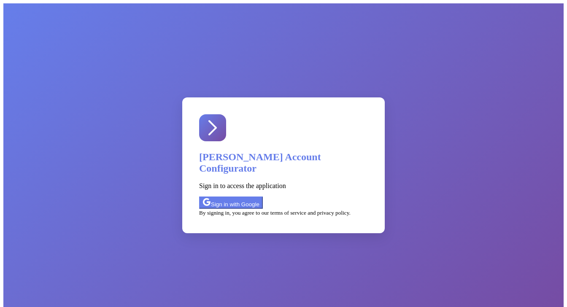
click at [260, 198] on div "Sign in with Google" at bounding box center [231, 203] width 57 height 10
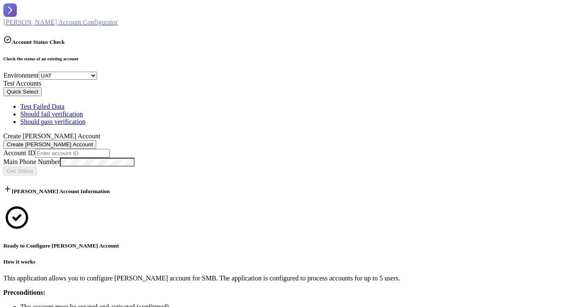
select select "uat"
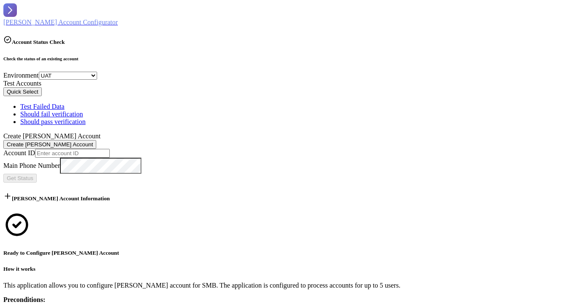
click at [42, 96] on button "Quick Select" at bounding box center [22, 91] width 38 height 9
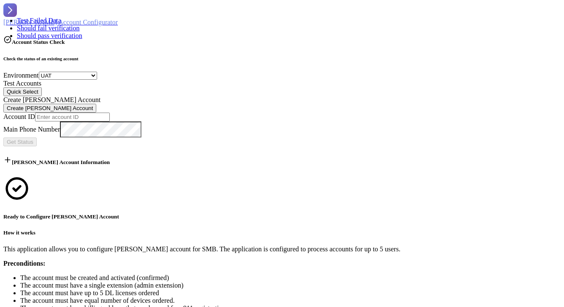
click at [82, 24] on div "Test Failed Data" at bounding box center [49, 21] width 65 height 8
type input "403446195004"
drag, startPoint x: 236, startPoint y: 134, endPoint x: 226, endPoint y: 135, distance: 9.7
click at [33, 139] on span "Get Status" at bounding box center [20, 142] width 27 height 6
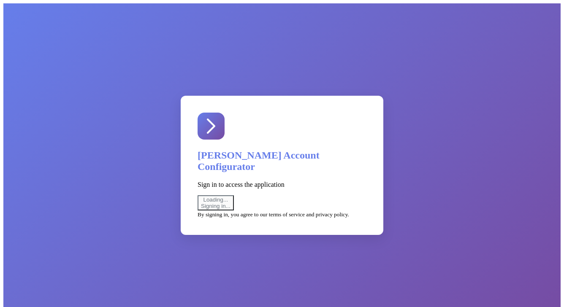
select select "uat"
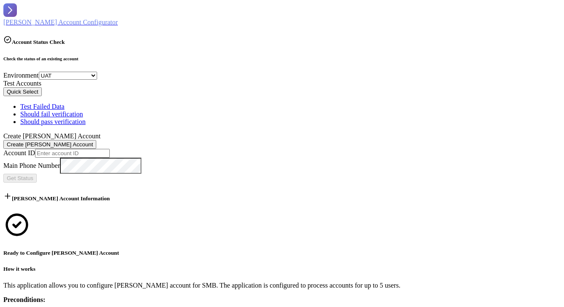
click at [42, 96] on button "Quick Select" at bounding box center [22, 91] width 38 height 9
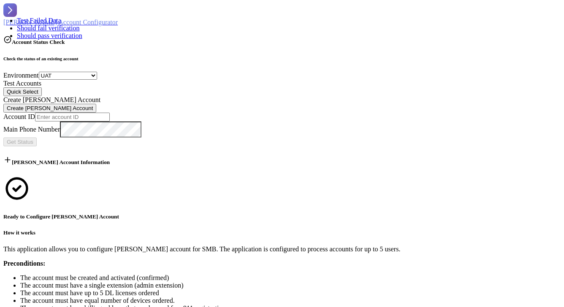
click at [82, 24] on div "Test Failed Data" at bounding box center [49, 21] width 65 height 8
type input "403446195004"
click at [33, 139] on span "Get Status" at bounding box center [20, 142] width 27 height 6
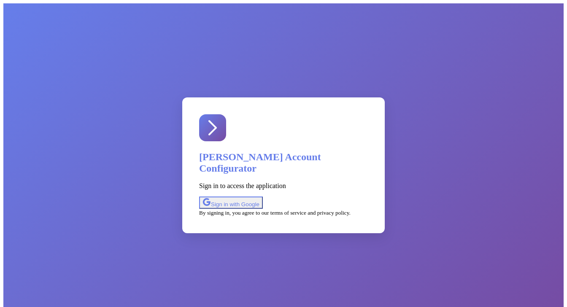
click at [260, 198] on div "Sign in with Google" at bounding box center [231, 203] width 57 height 10
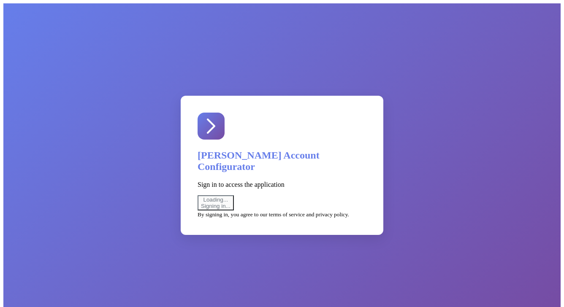
select select "uat"
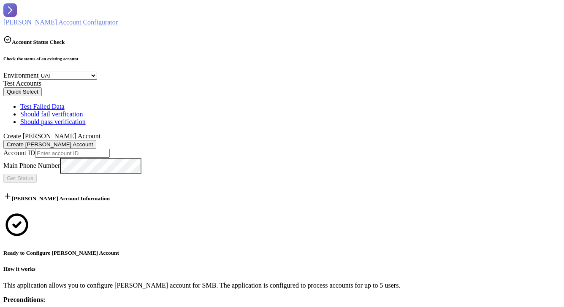
click at [42, 96] on button "Quick Select" at bounding box center [22, 91] width 38 height 9
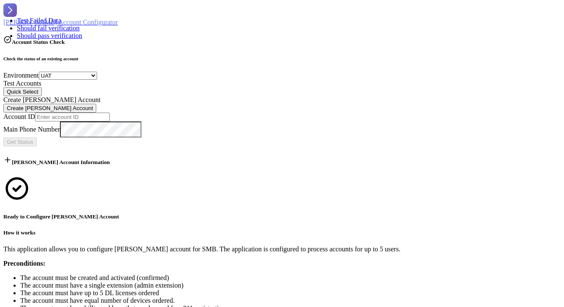
click at [82, 24] on div "Test Failed Data" at bounding box center [49, 21] width 65 height 8
type input "403446195004"
click at [37, 138] on button "Get Status" at bounding box center [19, 142] width 33 height 9
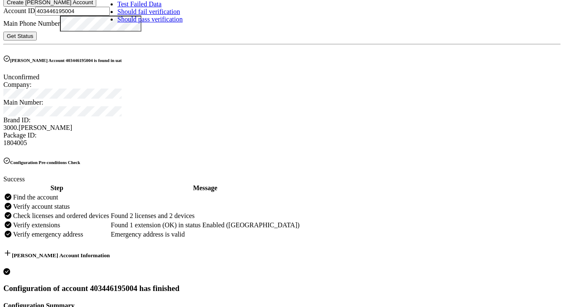
scroll to position [182, 0]
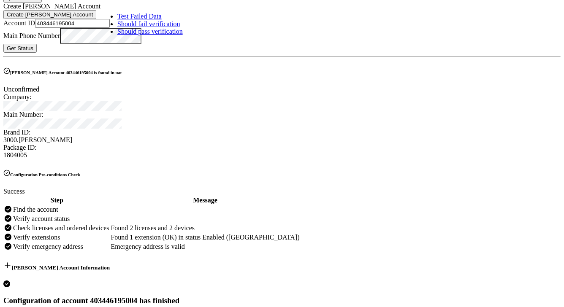
scroll to position [0, 0]
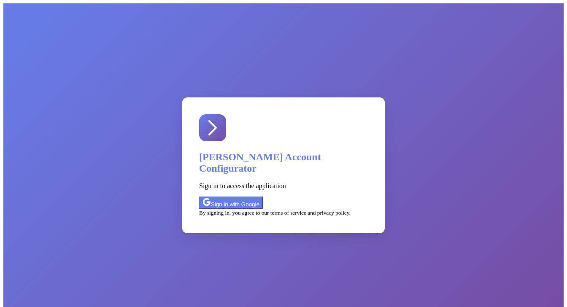
click at [260, 198] on div "Sign in with Google" at bounding box center [231, 203] width 57 height 10
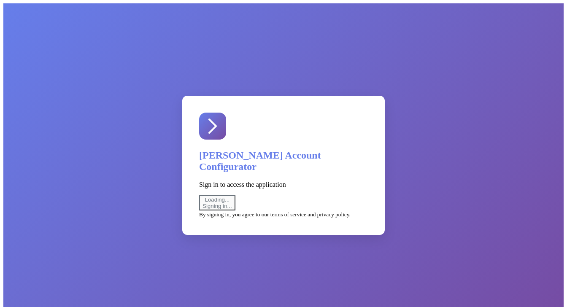
select select "uat"
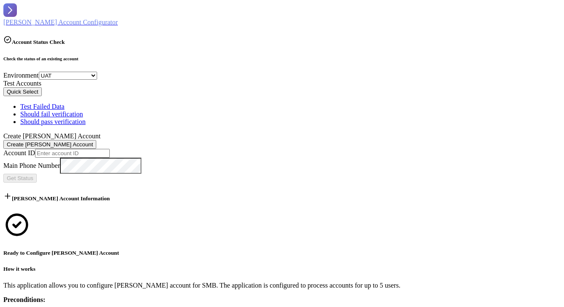
click at [42, 96] on button "Quick Select" at bounding box center [22, 91] width 38 height 9
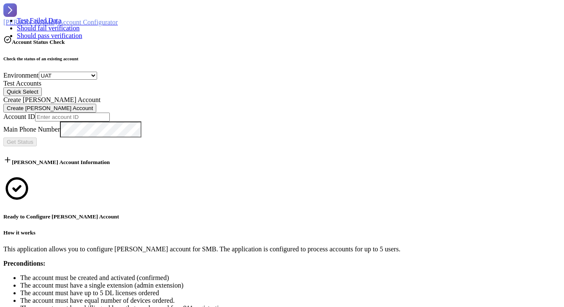
click at [82, 24] on div "Test Failed Data" at bounding box center [49, 21] width 65 height 8
type input "403446195004"
click at [33, 139] on span "Get Status" at bounding box center [20, 142] width 27 height 6
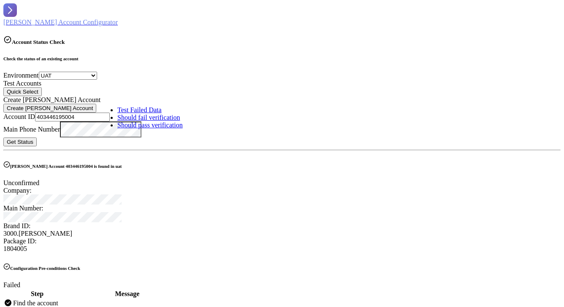
click at [42, 94] on button "Quick Select" at bounding box center [22, 91] width 38 height 9
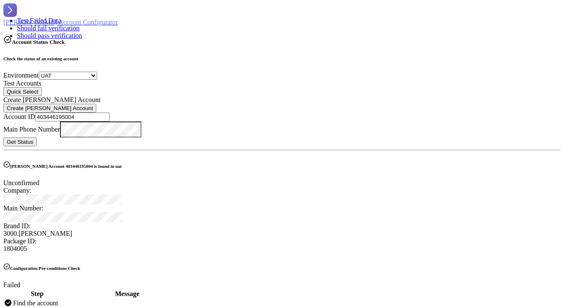
click at [82, 24] on div "Test Failed Data" at bounding box center [49, 21] width 65 height 8
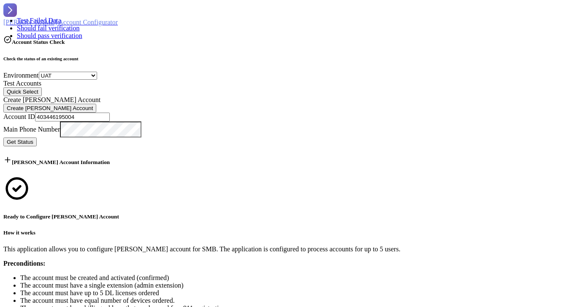
click at [33, 139] on span "Get Status" at bounding box center [20, 142] width 27 height 6
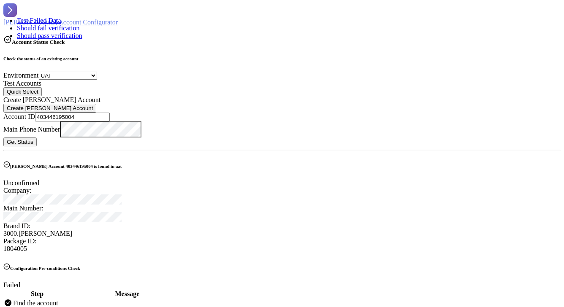
drag, startPoint x: 71, startPoint y: 131, endPoint x: -62, endPoint y: 133, distance: 132.5
click at [0, 133] on html "REX Account Configurator Account Status Check Check the status of an existing a…" at bounding box center [282, 293] width 564 height 587
paste input "5513"
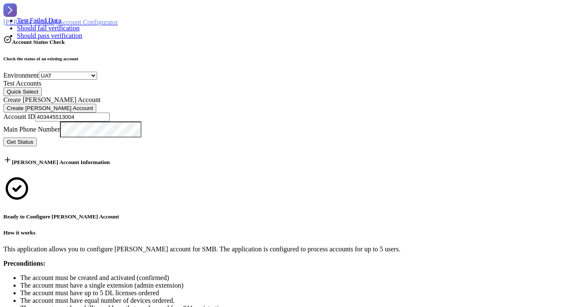
click at [33, 139] on span "Get Status" at bounding box center [20, 142] width 27 height 6
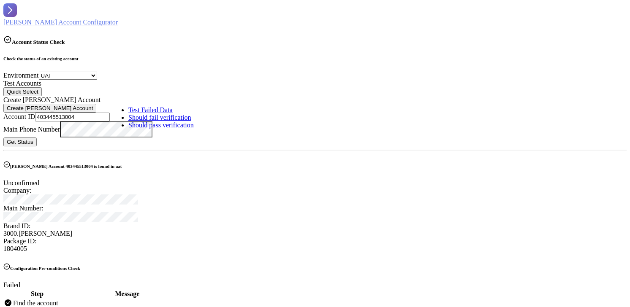
click at [54, 122] on input "403445513004" at bounding box center [72, 117] width 75 height 9
paste input "6199"
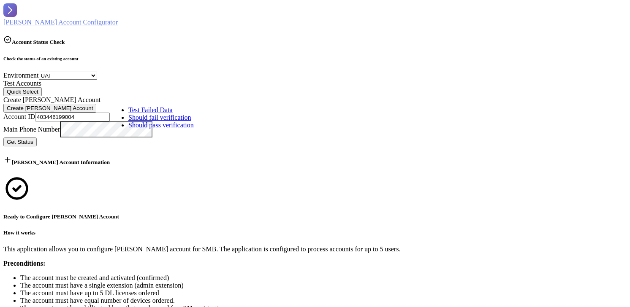
click at [33, 139] on span "Get Status" at bounding box center [20, 142] width 27 height 6
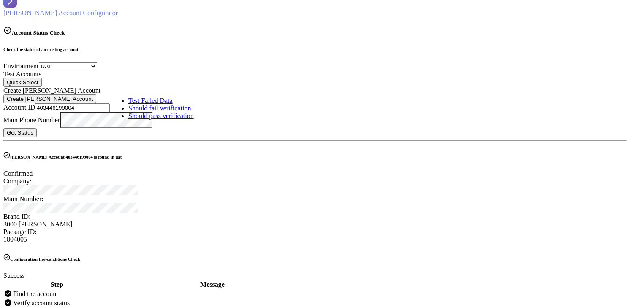
scroll to position [25, 0]
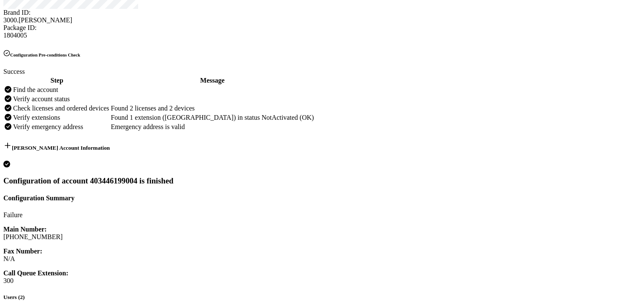
scroll to position [202, 0]
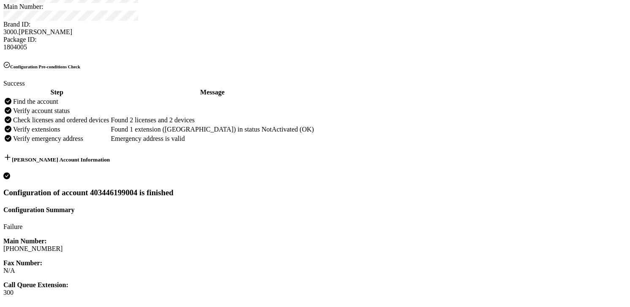
drag, startPoint x: 351, startPoint y: 127, endPoint x: 418, endPoint y: 125, distance: 66.7
copy td "Verify account status"
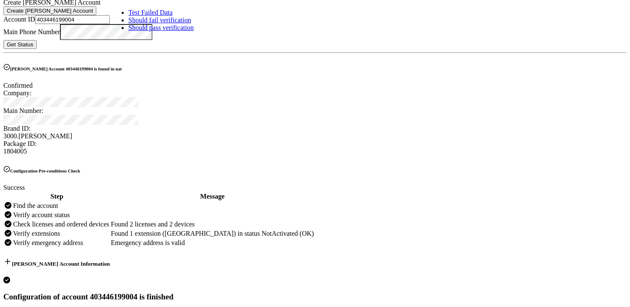
scroll to position [0, 0]
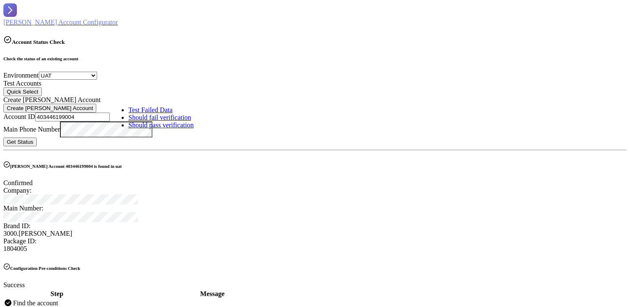
drag, startPoint x: 79, startPoint y: 136, endPoint x: -22, endPoint y: 125, distance: 101.0
paste input "204"
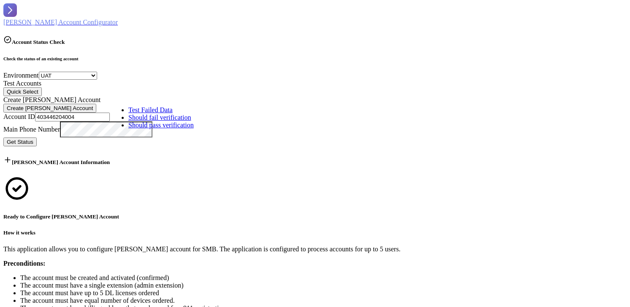
type input "403446204004"
click at [33, 139] on span "Get Status" at bounding box center [20, 142] width 27 height 6
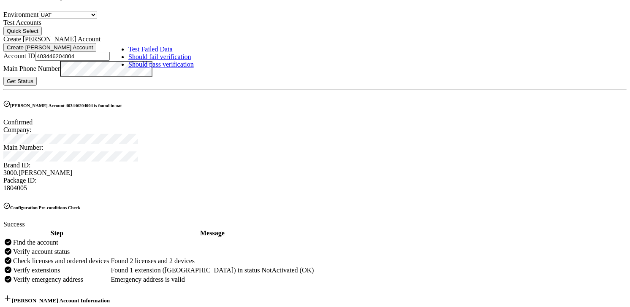
scroll to position [50, 0]
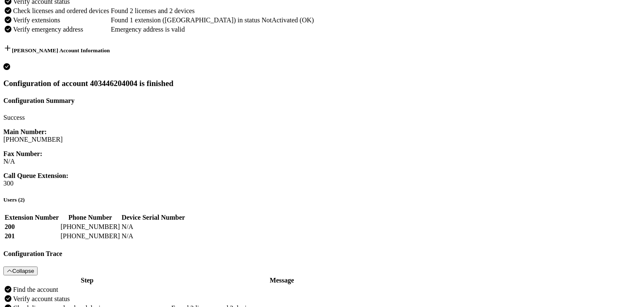
scroll to position [136, 0]
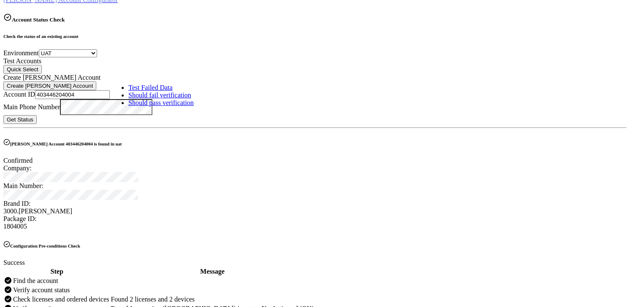
scroll to position [0, 0]
